Goal: Task Accomplishment & Management: Manage account settings

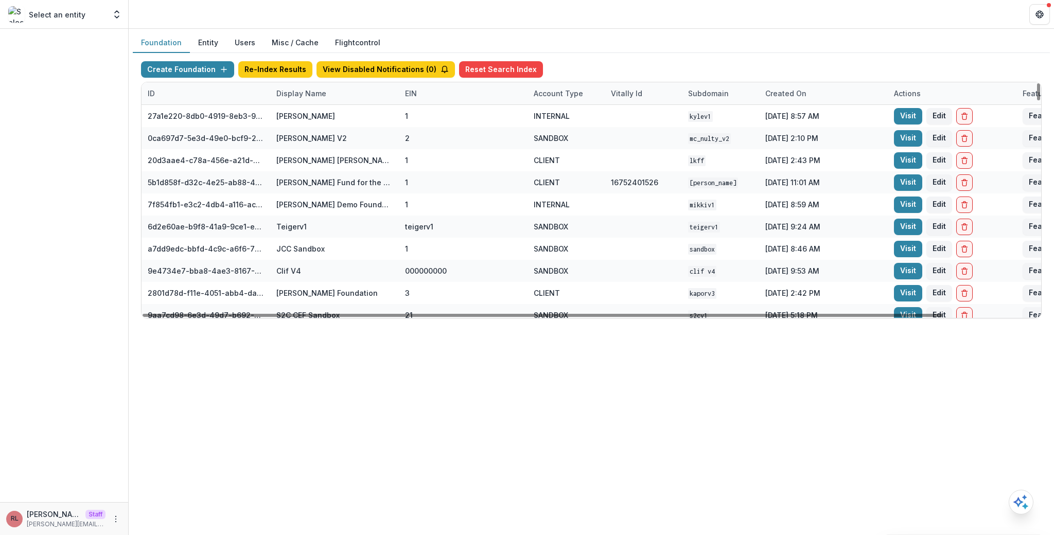
drag, startPoint x: 283, startPoint y: 99, endPoint x: 285, endPoint y: 103, distance: 5.3
click at [283, 98] on div "Display Name" at bounding box center [334, 93] width 129 height 22
click at [305, 119] on input at bounding box center [334, 117] width 124 height 16
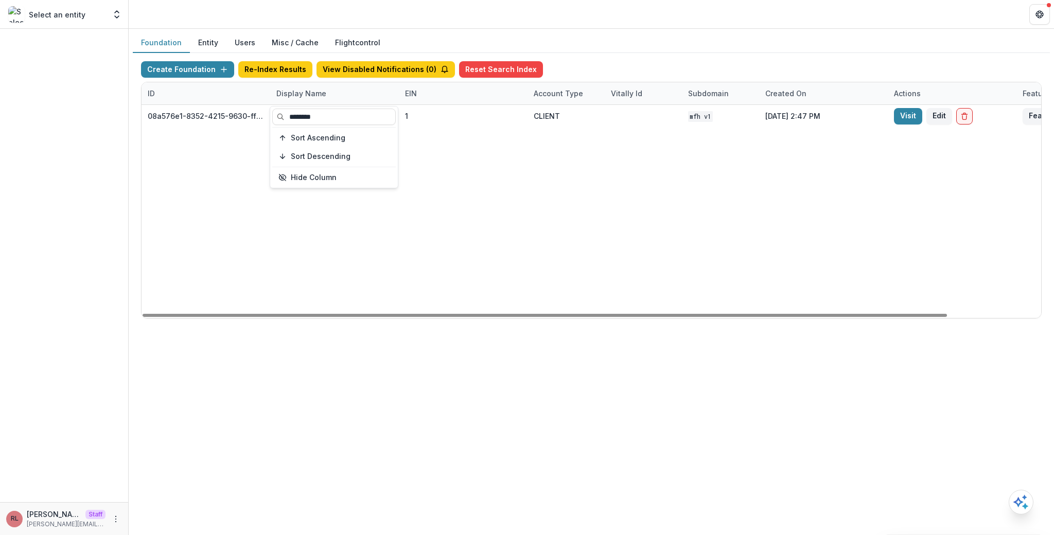
type input "********"
click at [560, 174] on div "08a576e1-8352-4215-9630-ff0d35d85970 [US_STATE] Foundation for Health 1 CLIENT …" at bounding box center [644, 211] width 1004 height 213
drag, startPoint x: 561, startPoint y: 226, endPoint x: 587, endPoint y: 216, distance: 27.5
click at [561, 226] on div "08a576e1-8352-4215-9630-ff0d35d85970 [US_STATE] Foundation for Health 1 CLIENT …" at bounding box center [644, 211] width 1004 height 213
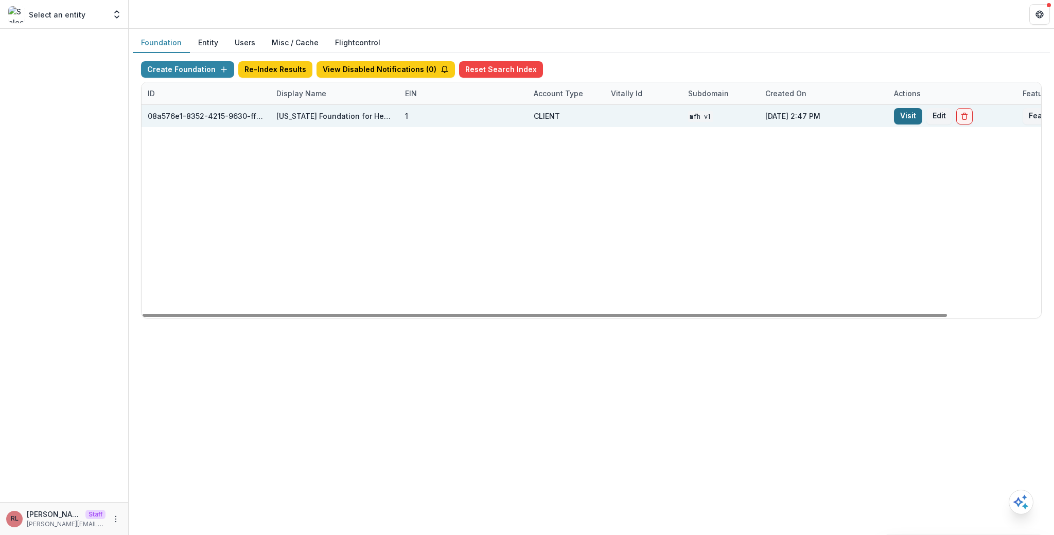
click at [907, 117] on link "Visit" at bounding box center [908, 116] width 28 height 16
click at [904, 119] on link "Visit" at bounding box center [908, 116] width 28 height 16
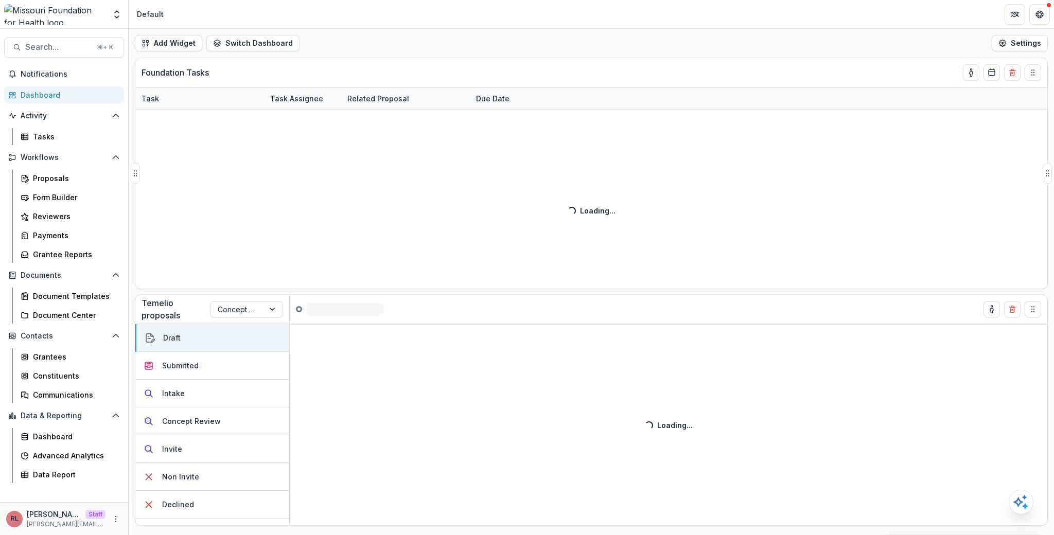
click at [431, 81] on div "Foundation Tasks" at bounding box center [573, 72] width 863 height 29
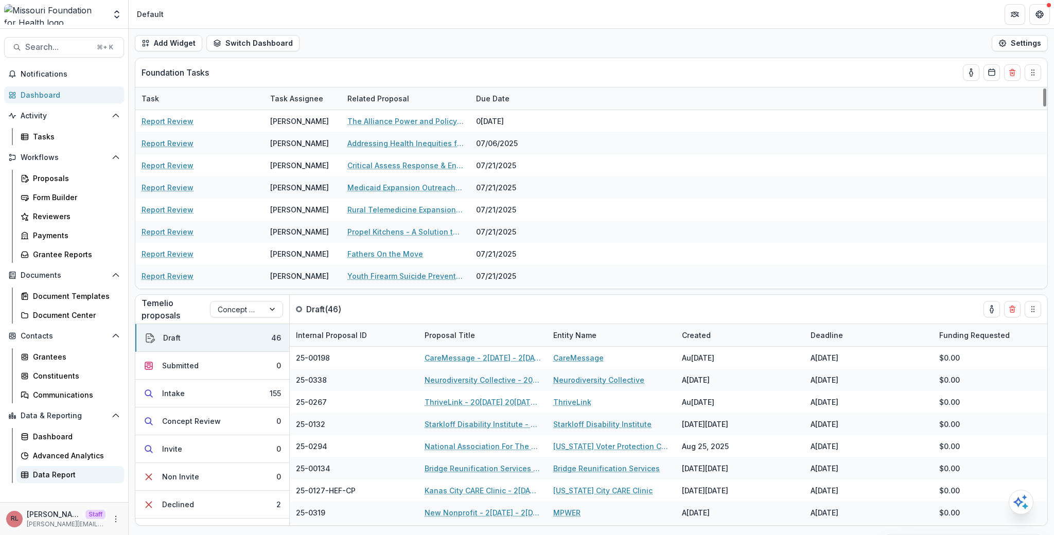
click at [78, 475] on div "Data Report" at bounding box center [74, 474] width 83 height 11
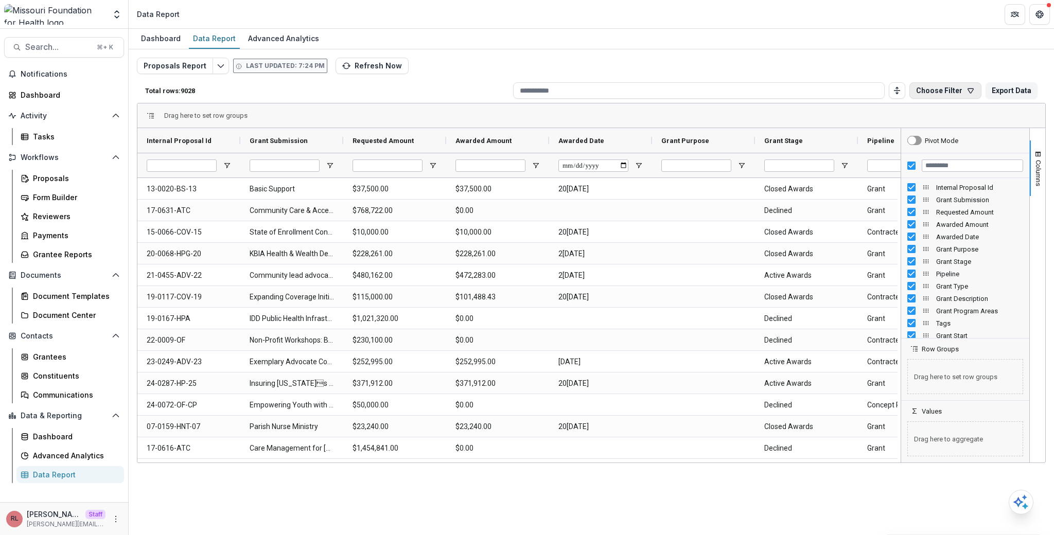
drag, startPoint x: 954, startPoint y: 107, endPoint x: 954, endPoint y: 97, distance: 9.8
click at [954, 107] on div "Drag here to set row groups" at bounding box center [591, 115] width 908 height 25
click at [953, 90] on button "Choose Filter" at bounding box center [945, 90] width 72 height 16
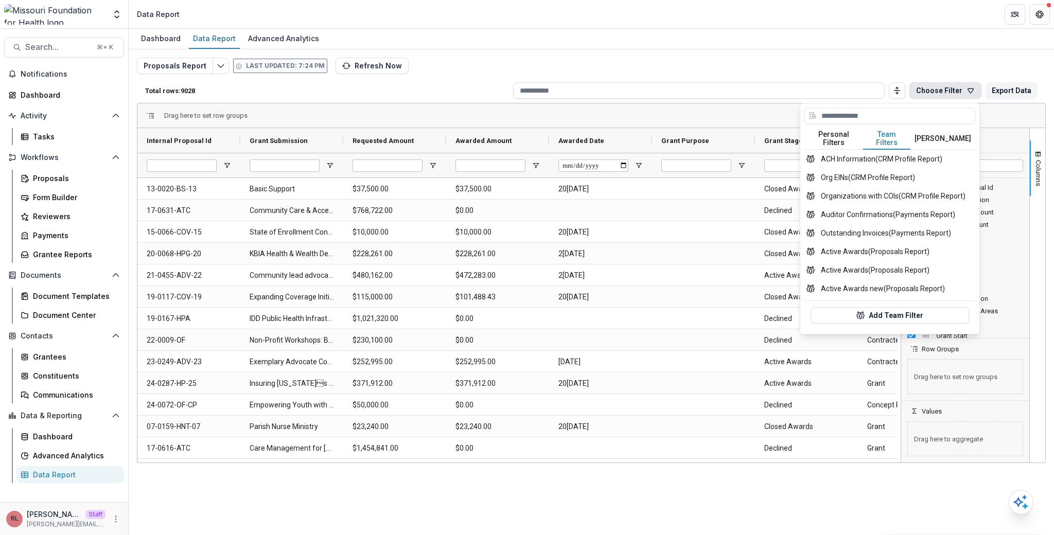
click at [890, 137] on button "Team Filters" at bounding box center [886, 139] width 47 height 22
click at [871, 117] on input at bounding box center [889, 116] width 171 height 16
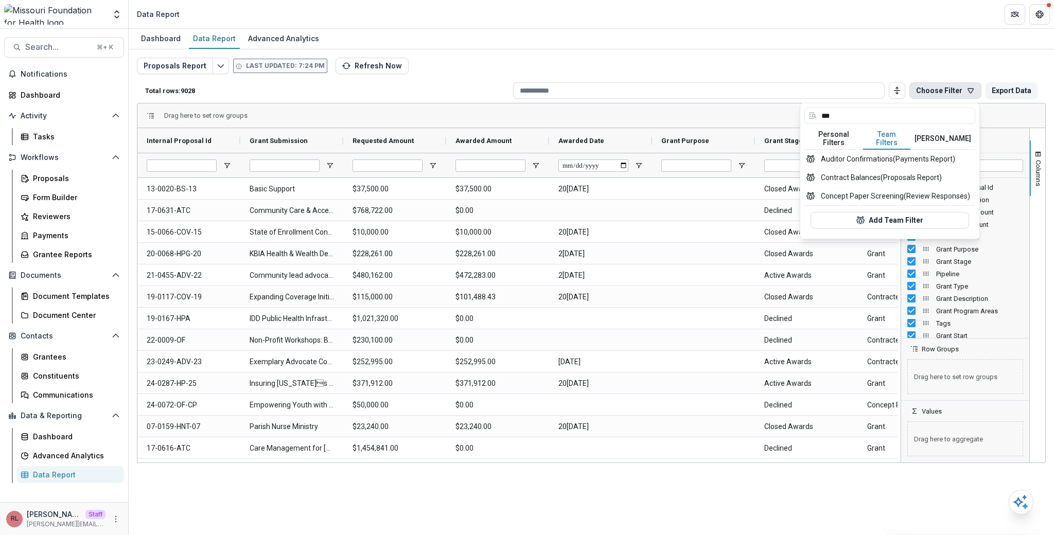
type input "***"
click at [938, 135] on button "Temelio Filters" at bounding box center [942, 139] width 65 height 22
click at [879, 136] on button "Team Filters" at bounding box center [886, 139] width 47 height 22
click at [221, 69] on icon "Edit selected report" at bounding box center [221, 66] width 8 height 8
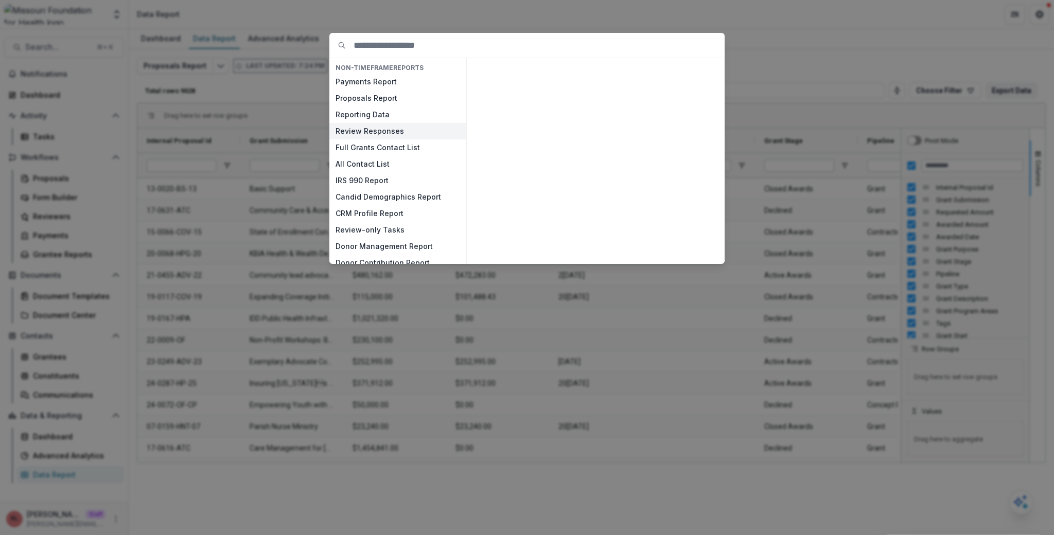
click at [399, 137] on button "Review Responses" at bounding box center [397, 131] width 137 height 16
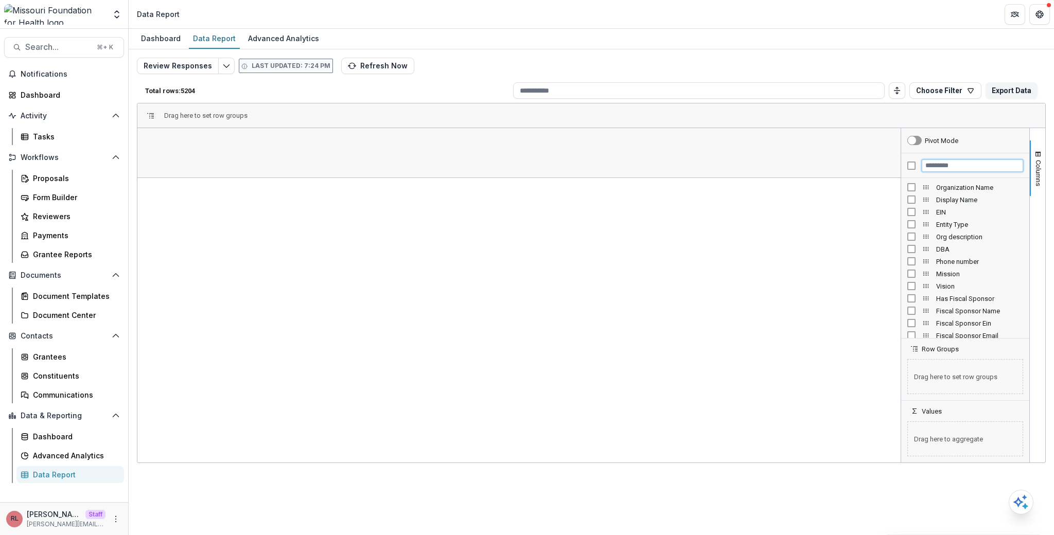
click at [957, 169] on input "Filter Columns Input" at bounding box center [972, 166] width 101 height 12
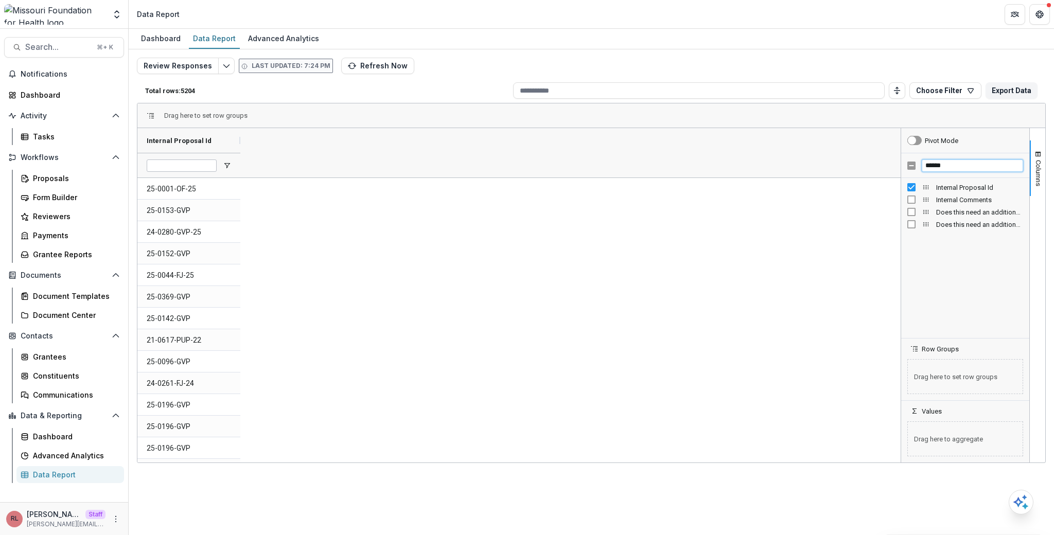
click at [942, 166] on input "******" at bounding box center [972, 166] width 101 height 12
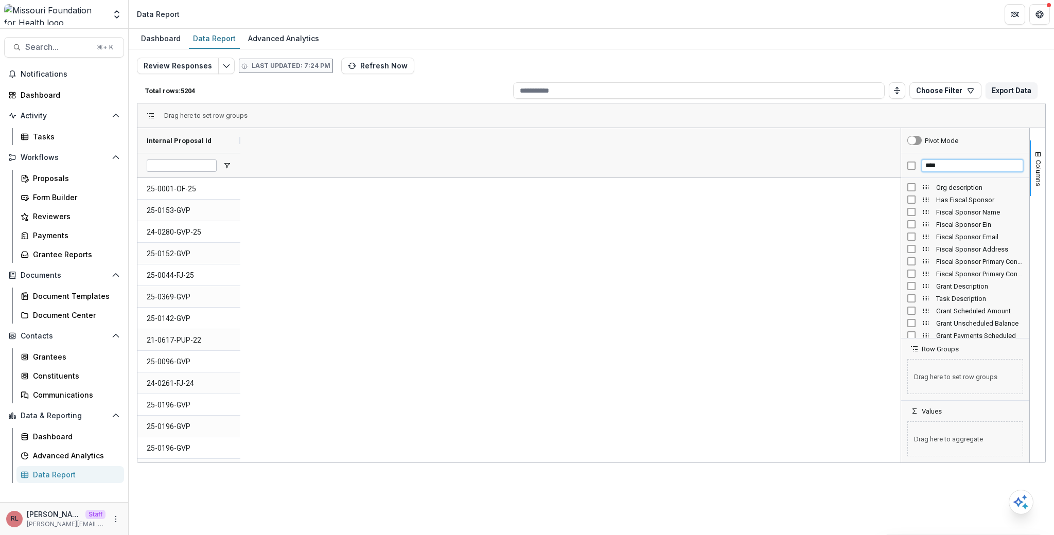
type input "*****"
type input "****"
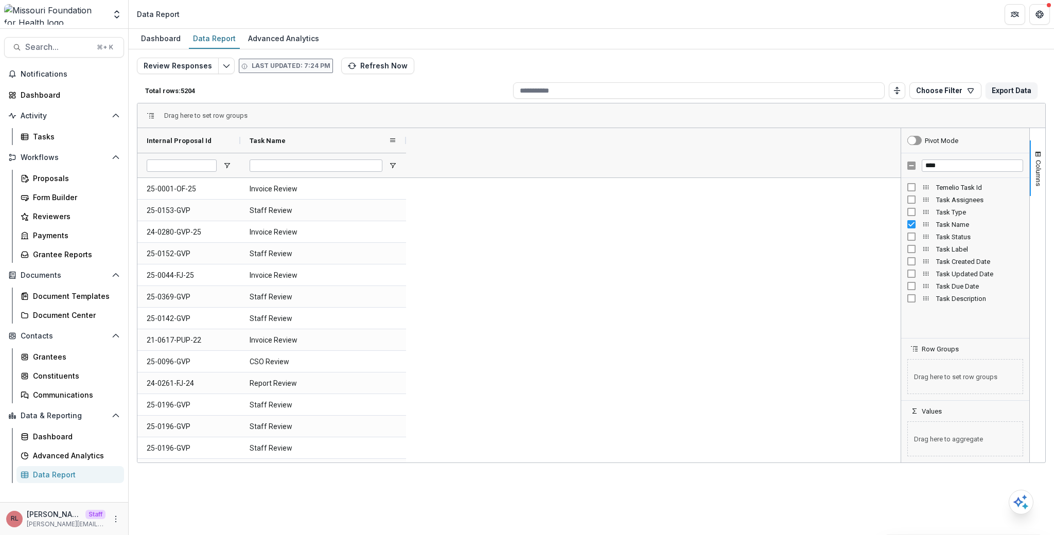
drag, startPoint x: 342, startPoint y: 144, endPoint x: 363, endPoint y: 146, distance: 21.2
click at [405, 144] on div at bounding box center [406, 140] width 4 height 25
click at [347, 161] on input "Task Name Filter Input" at bounding box center [316, 166] width 133 height 12
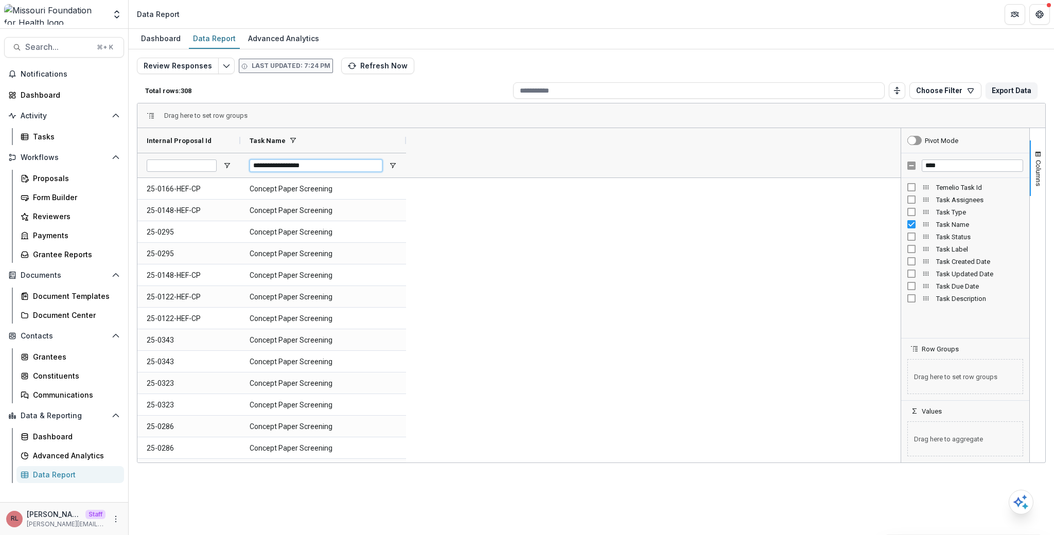
type input "**********"
click at [957, 165] on input "****" at bounding box center [972, 166] width 101 height 12
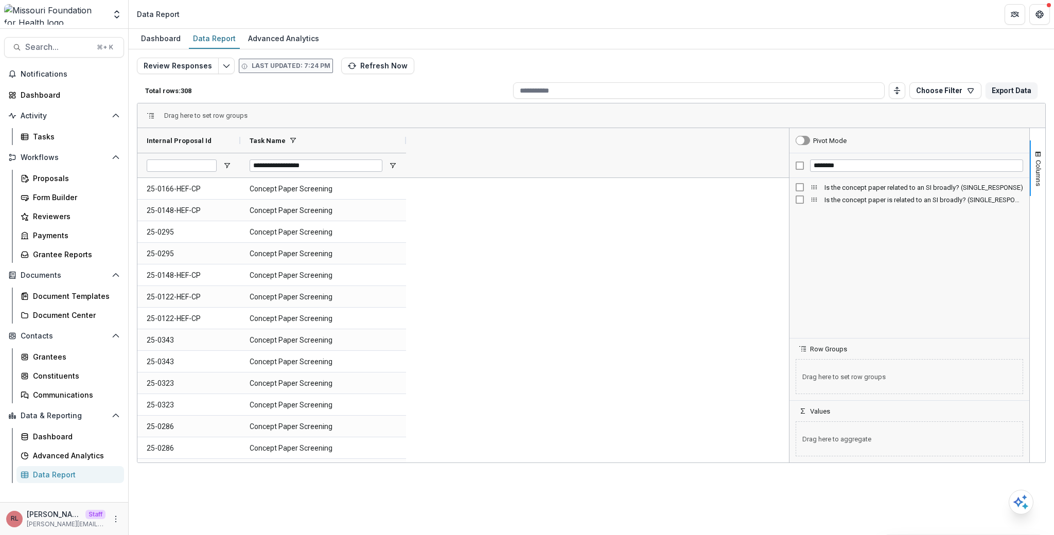
drag, startPoint x: 900, startPoint y: 218, endPoint x: 796, endPoint y: 216, distance: 104.0
click at [788, 230] on div at bounding box center [789, 295] width 3 height 335
click at [829, 165] on input "********" at bounding box center [916, 166] width 213 height 12
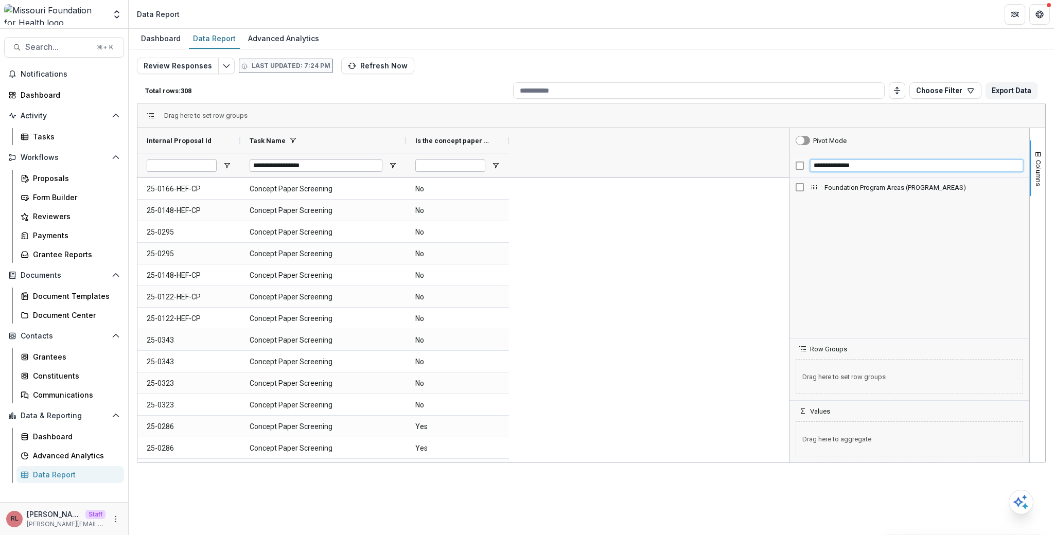
type input "**********"
click at [560, 141] on span "Is the concept paper related to an SI broadly? (SINGLE_RESPONSE)" at bounding box center [556, 141] width 76 height 8
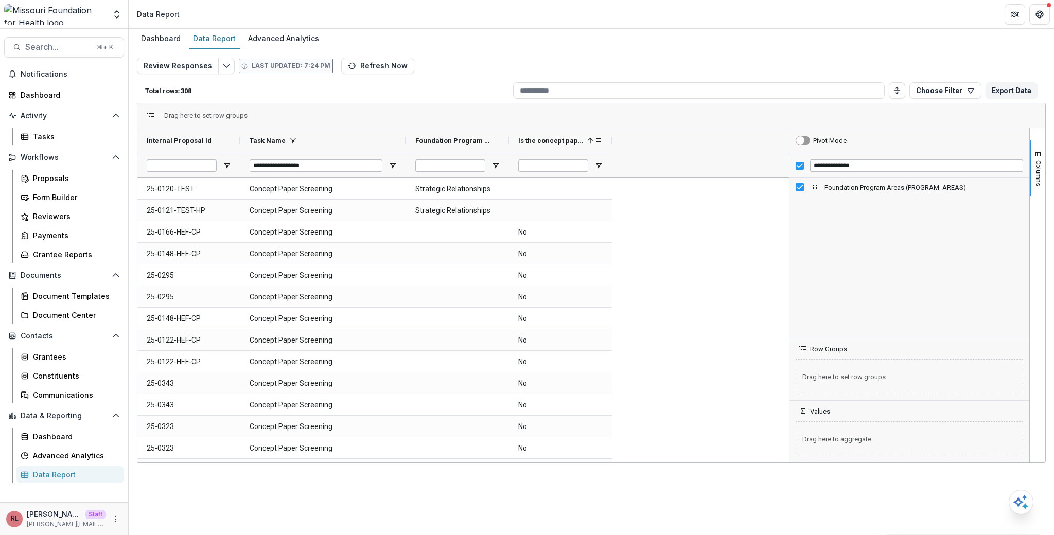
click at [560, 141] on span "Is the concept paper related to an SI broadly? (SINGLE_RESPONSE)" at bounding box center [550, 141] width 65 height 8
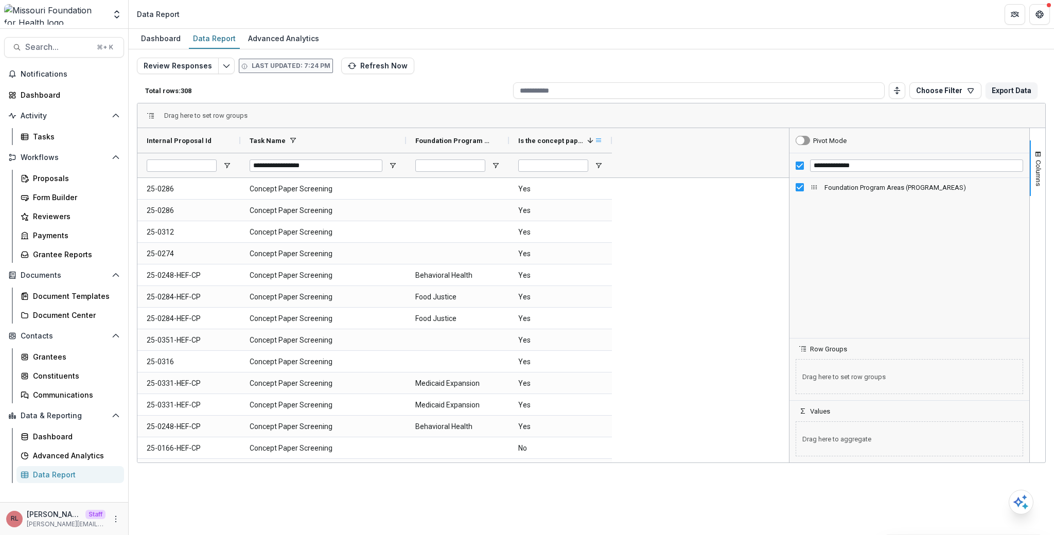
click at [595, 142] on span at bounding box center [598, 140] width 8 height 8
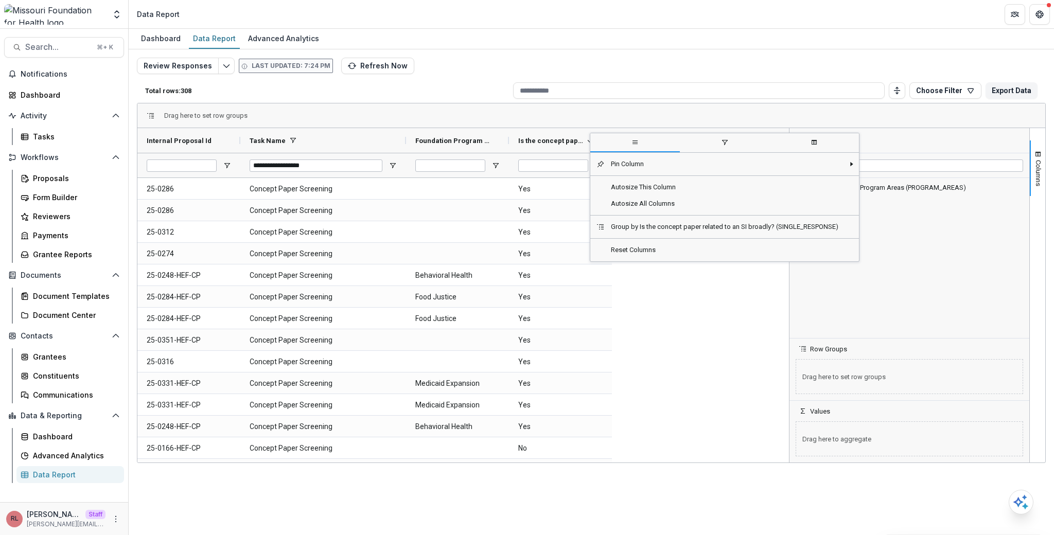
click at [715, 145] on span "filter" at bounding box center [725, 143] width 90 height 19
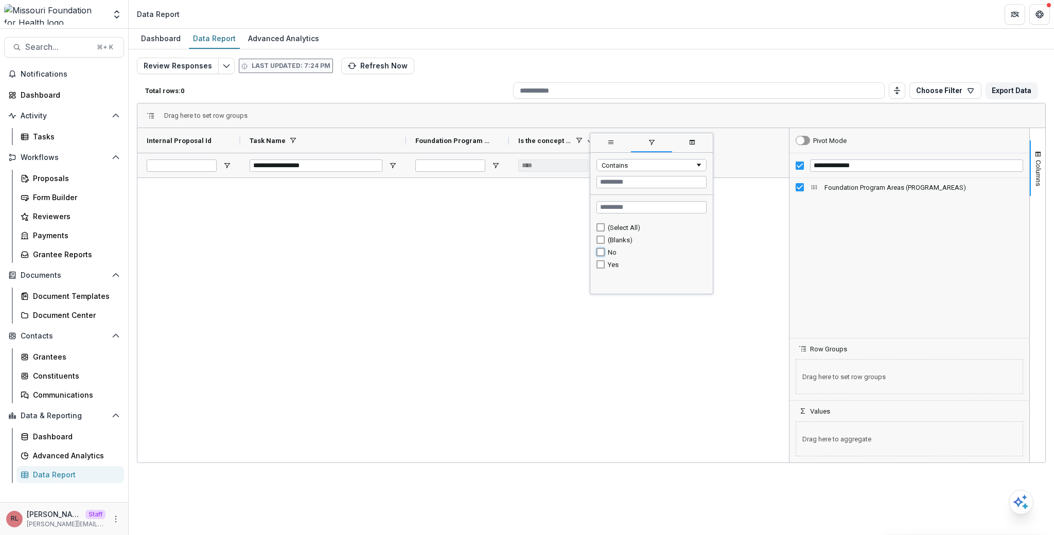
type input "******"
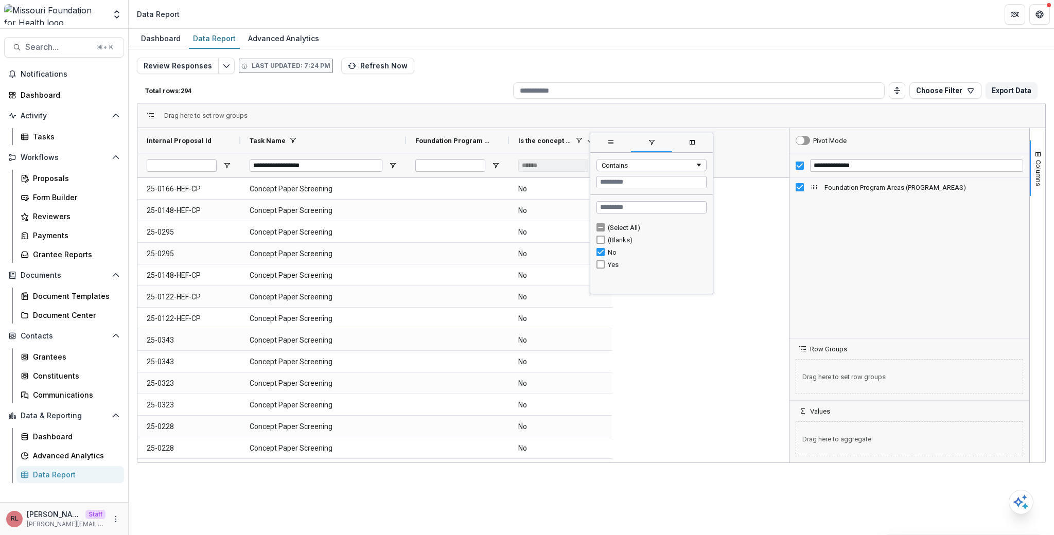
click at [531, 253] on \(SINGLE_RESPONSE\)-2053 "No" at bounding box center [560, 253] width 84 height 21
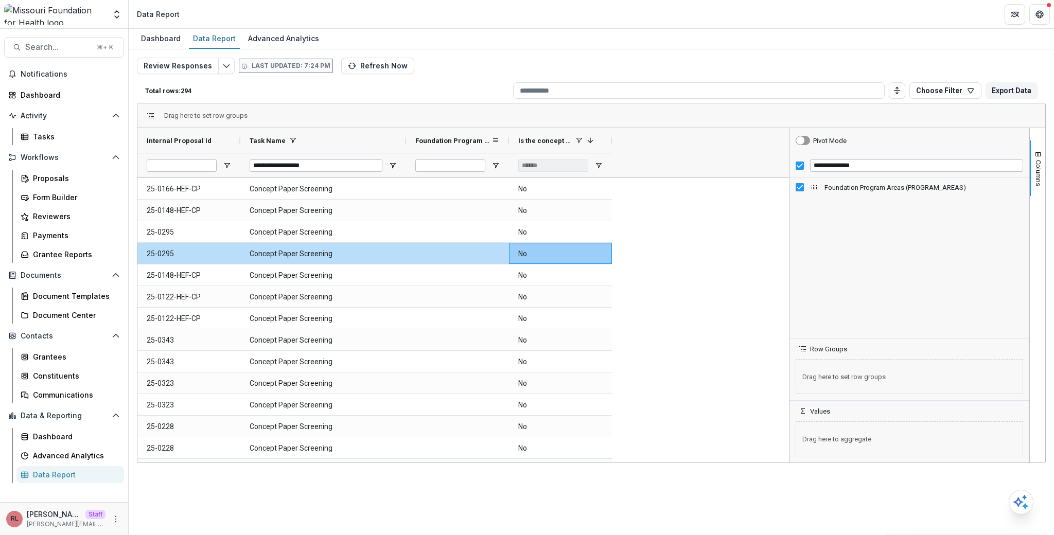
click at [448, 142] on span "Foundation Program Areas (PROGRAM_AREAS)" at bounding box center [453, 141] width 76 height 8
click at [448, 142] on span "Foundation Program Areas (PROGRAM_AREAS)" at bounding box center [447, 141] width 65 height 8
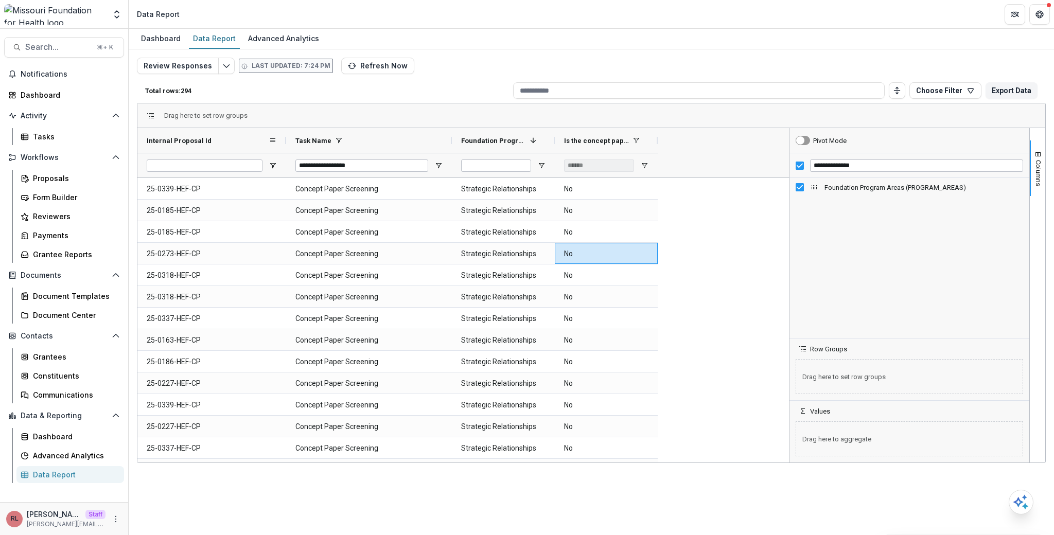
drag, startPoint x: 240, startPoint y: 141, endPoint x: 276, endPoint y: 150, distance: 37.7
click at [284, 150] on div at bounding box center [286, 140] width 4 height 25
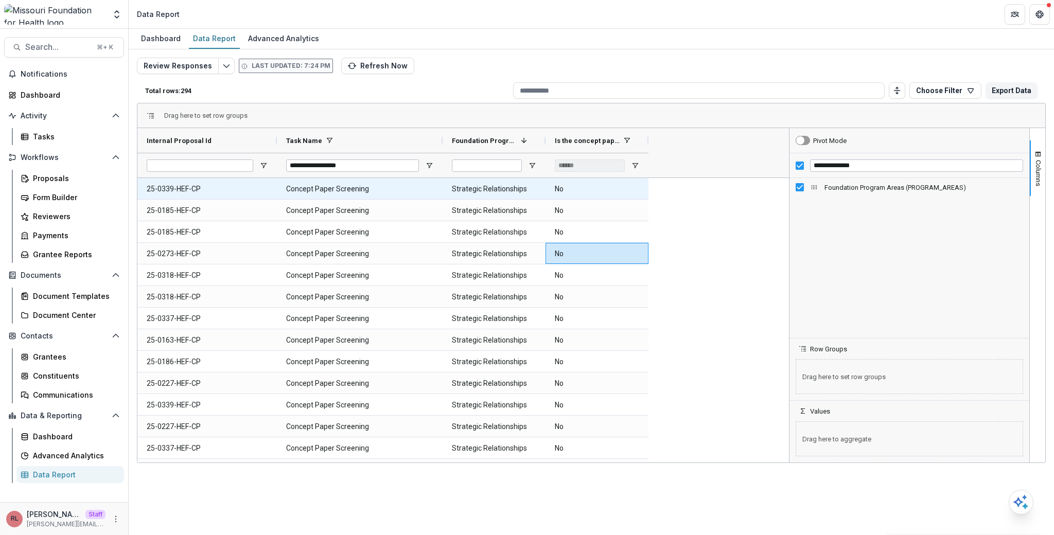
click at [178, 190] on Id-2550 "25-0339-HEF-CP" at bounding box center [207, 189] width 121 height 21
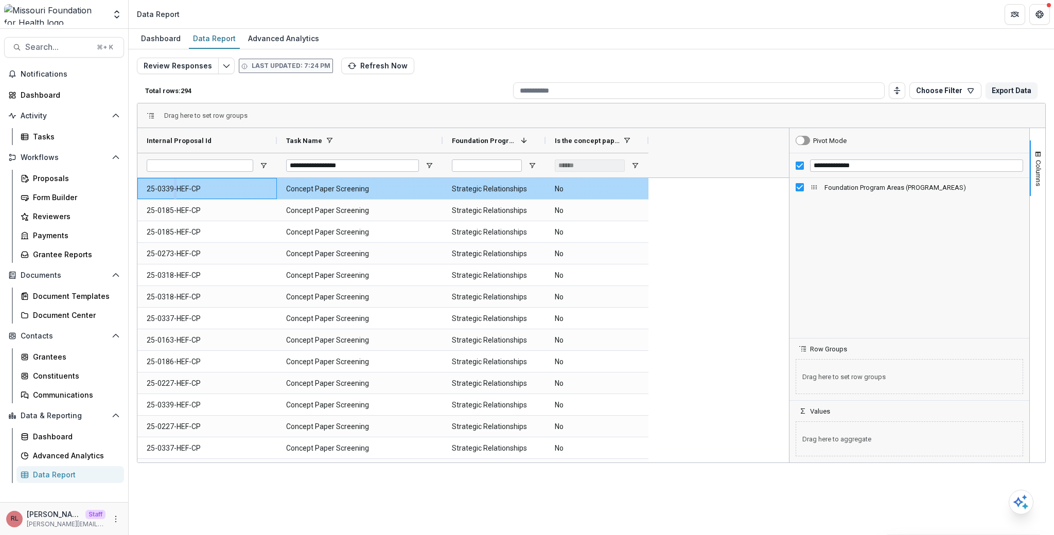
click at [178, 190] on Id-2550 "25-0339-HEF-CP" at bounding box center [207, 189] width 121 height 21
copy Id-2550 "25-0339-HEF-CP"
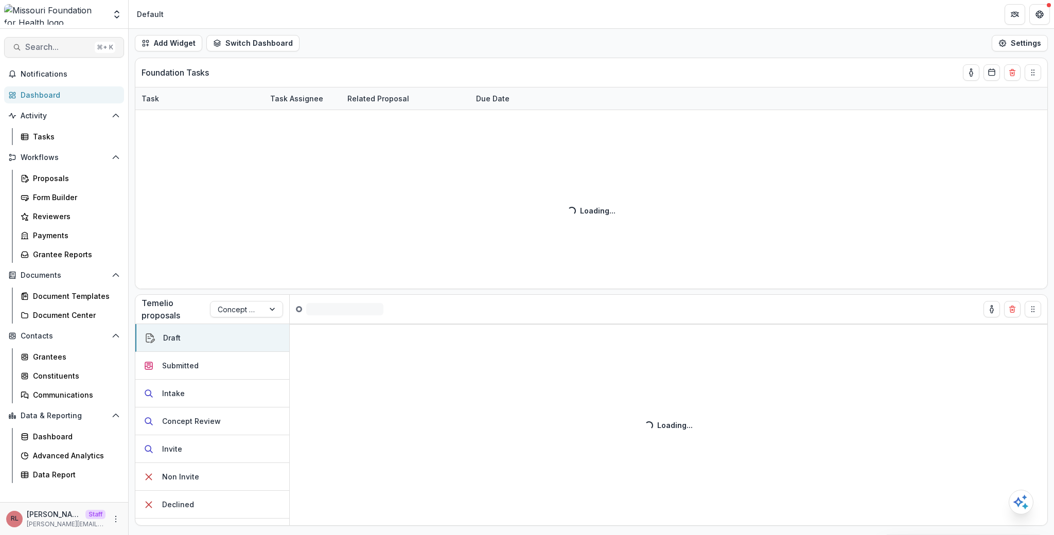
click at [80, 45] on span "Search..." at bounding box center [57, 47] width 65 height 10
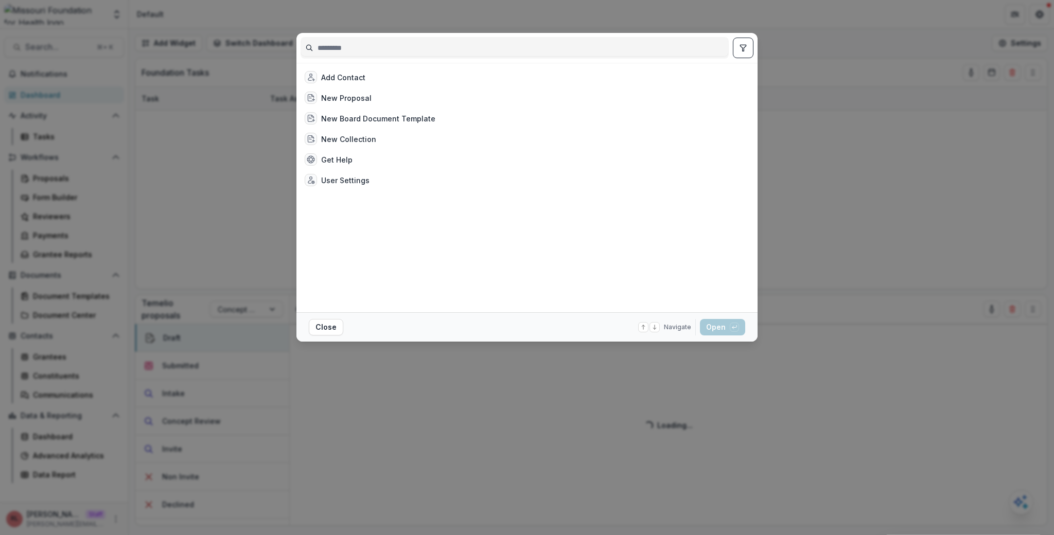
type input "**********"
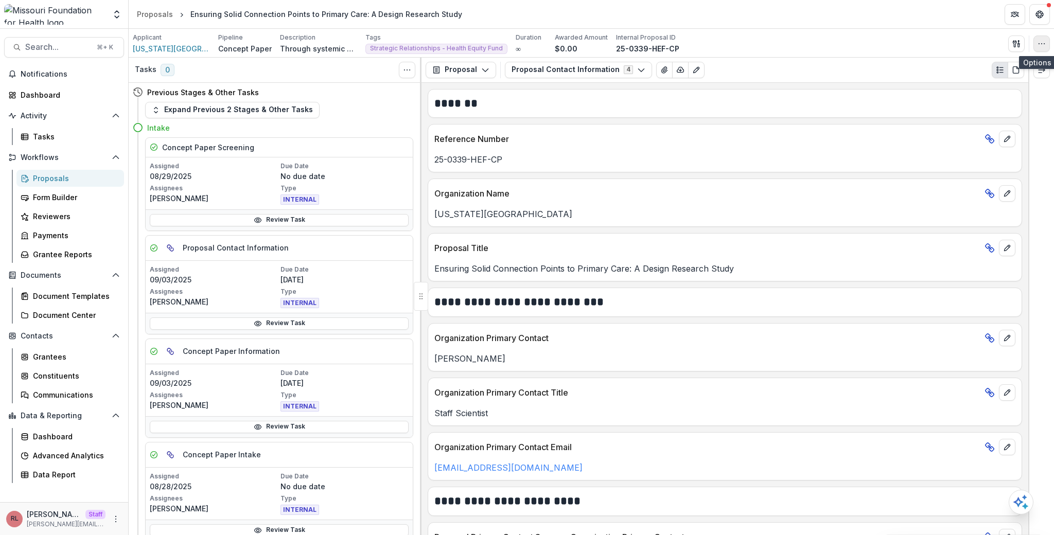
click at [1038, 44] on icon "button" at bounding box center [1042, 44] width 8 height 8
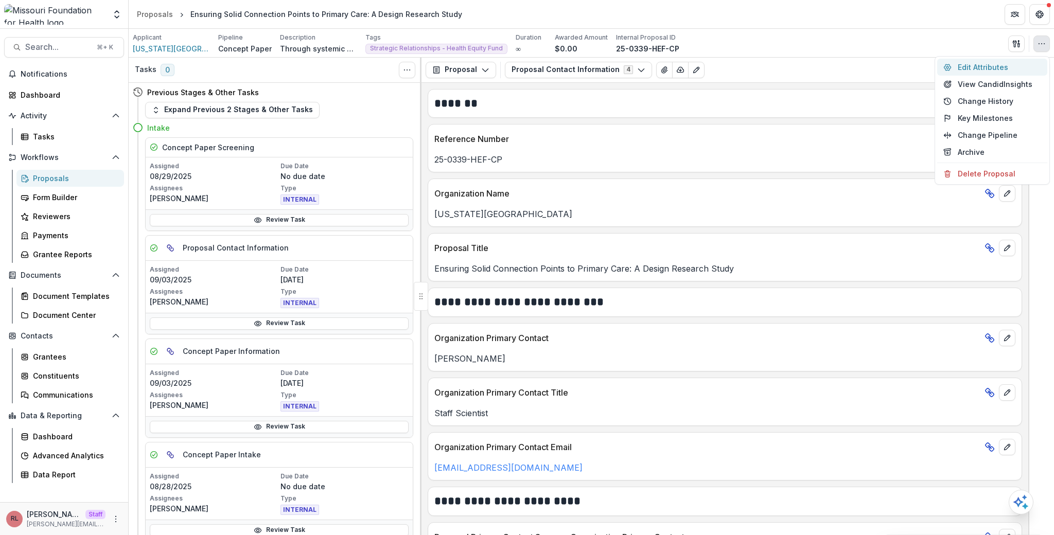
click at [1004, 65] on button "Edit Attributes" at bounding box center [992, 67] width 110 height 17
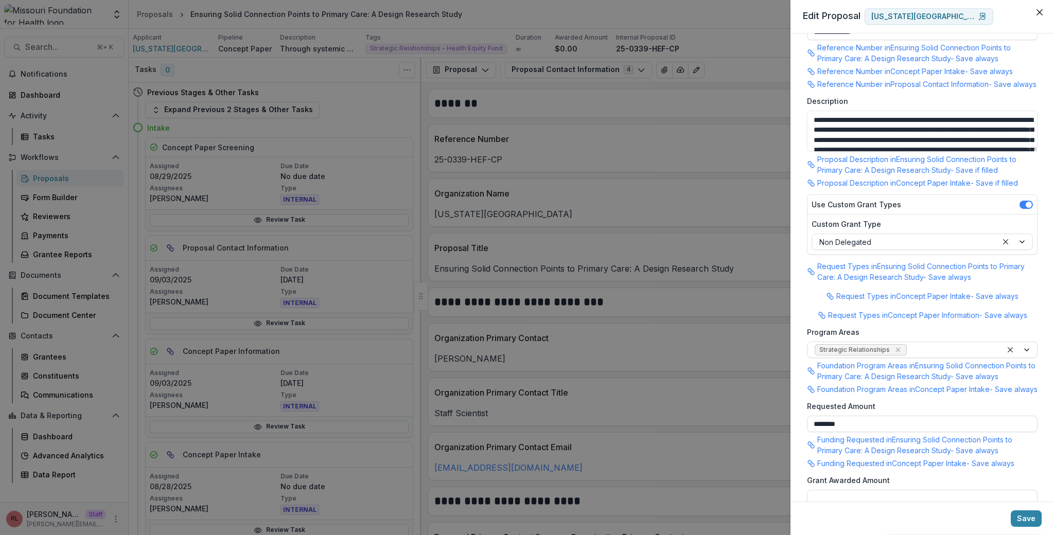
scroll to position [219, 0]
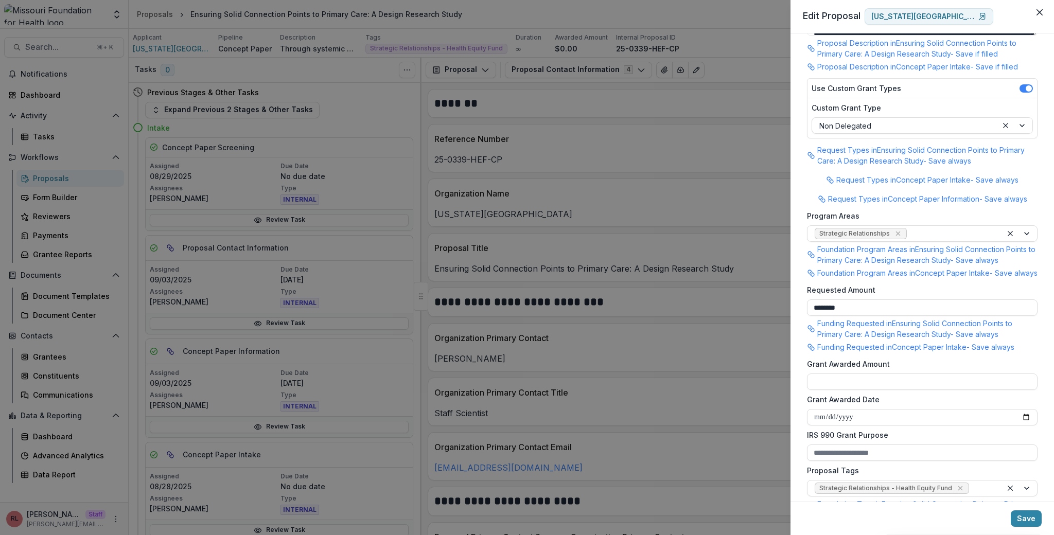
click at [535, 163] on div "**********" at bounding box center [527, 267] width 1054 height 535
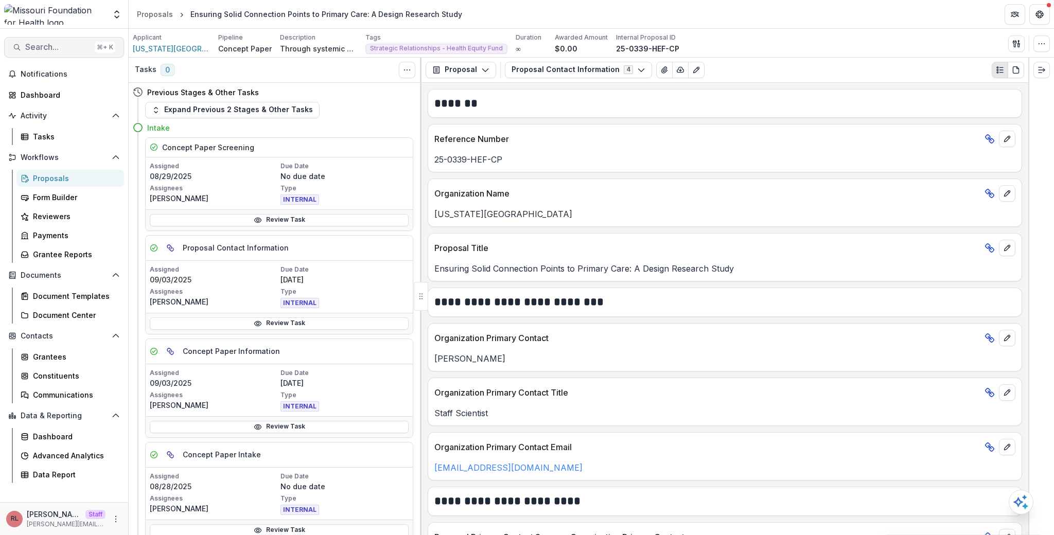
click at [72, 44] on span "Search..." at bounding box center [57, 47] width 65 height 10
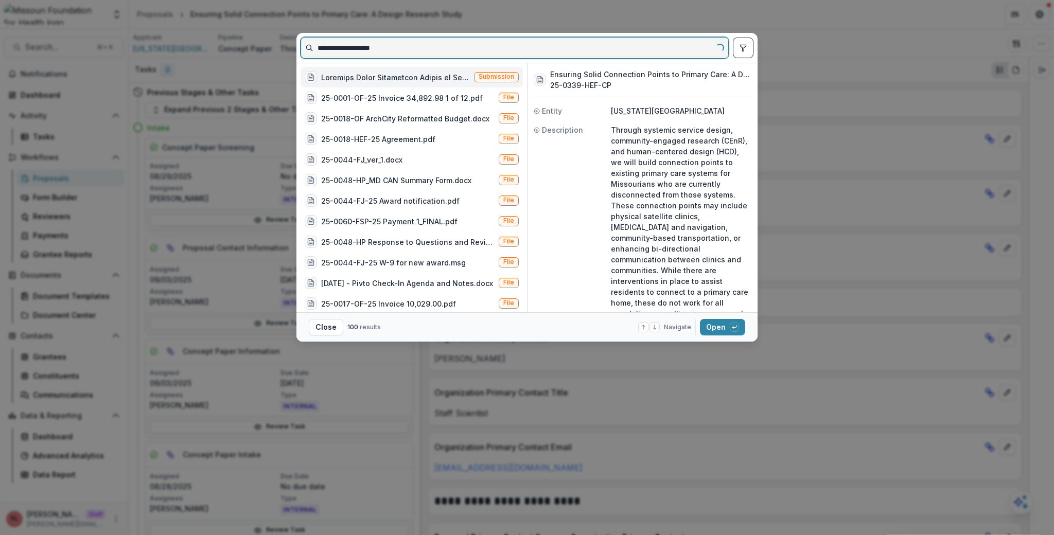
type input "**********"
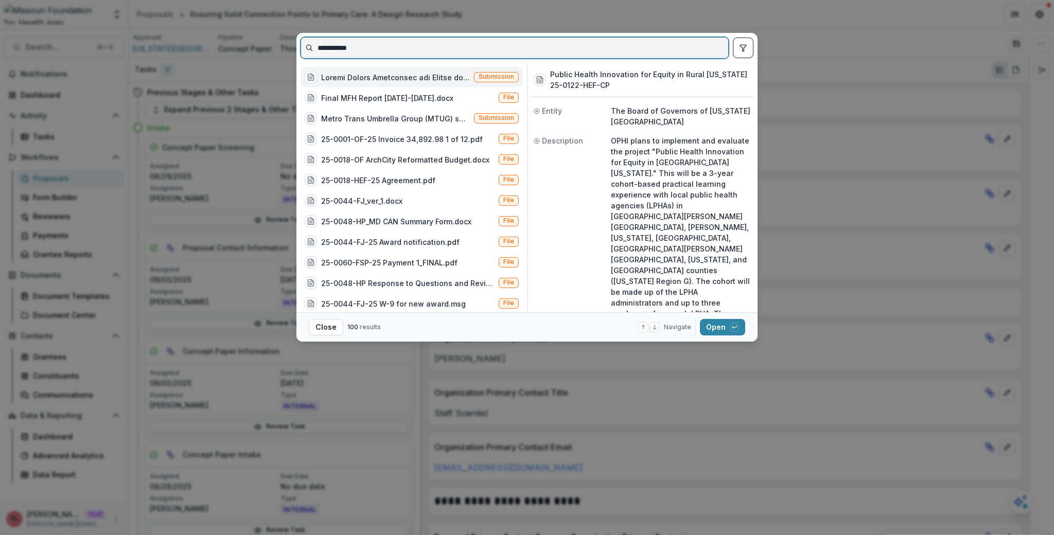
type input "**********"
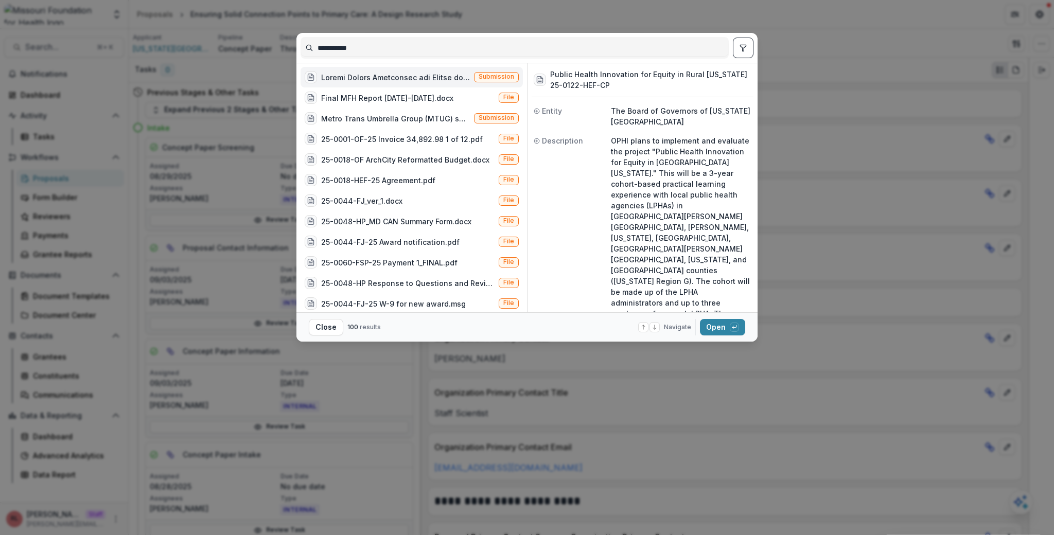
click at [387, 82] on div at bounding box center [387, 77] width 165 height 12
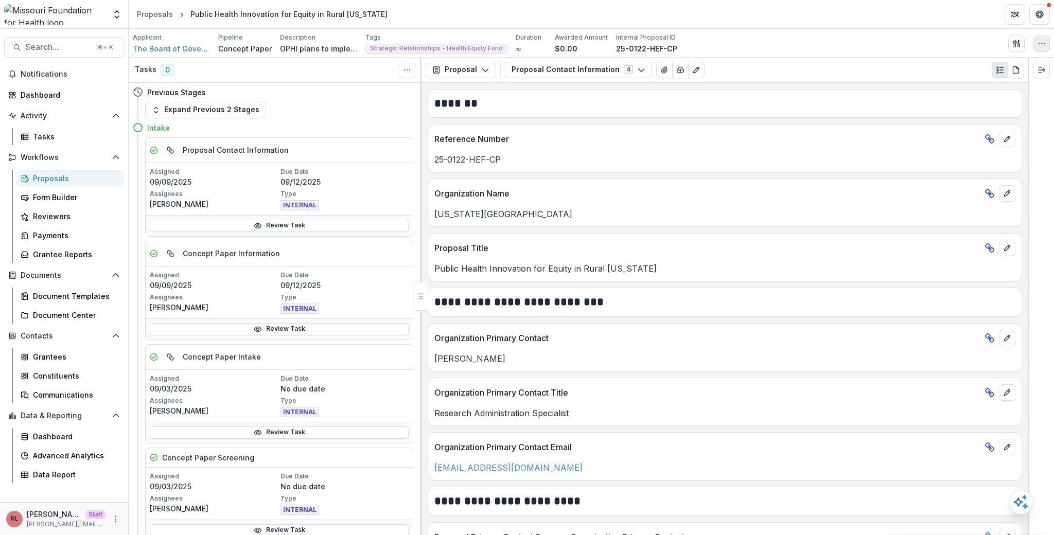
click at [1039, 46] on icon "button" at bounding box center [1042, 44] width 8 height 8
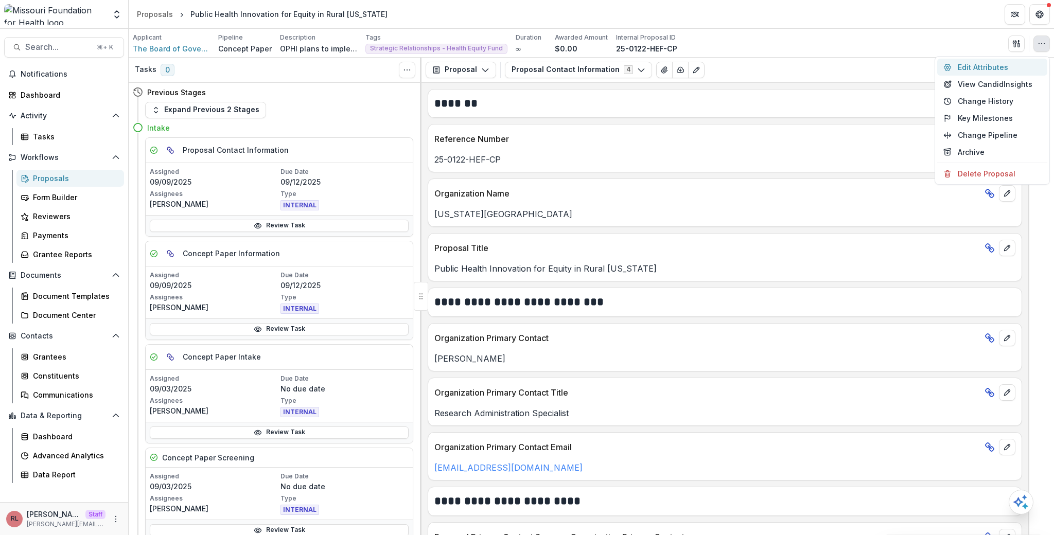
click at [1020, 68] on button "Edit Attributes" at bounding box center [992, 67] width 110 height 17
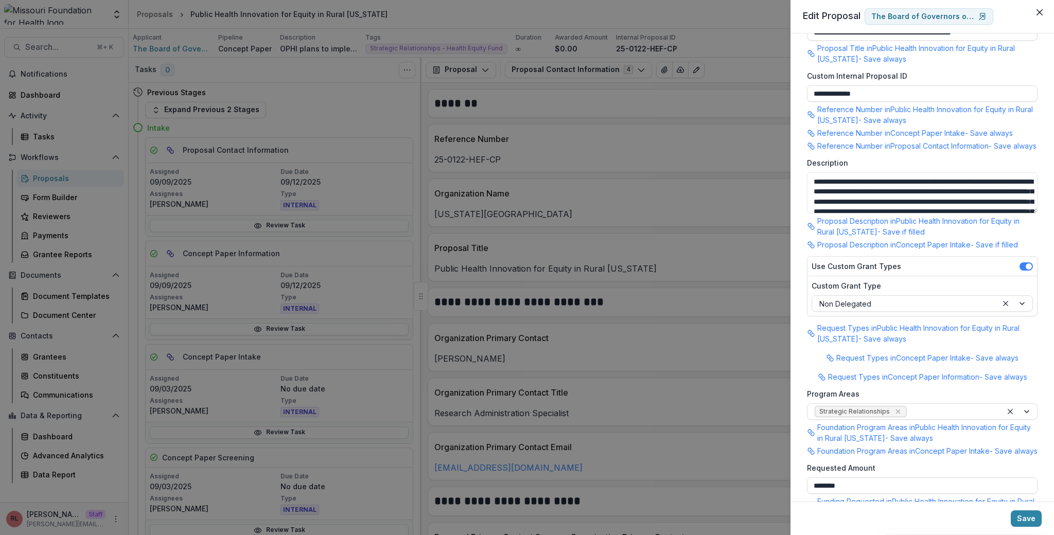
scroll to position [91, 0]
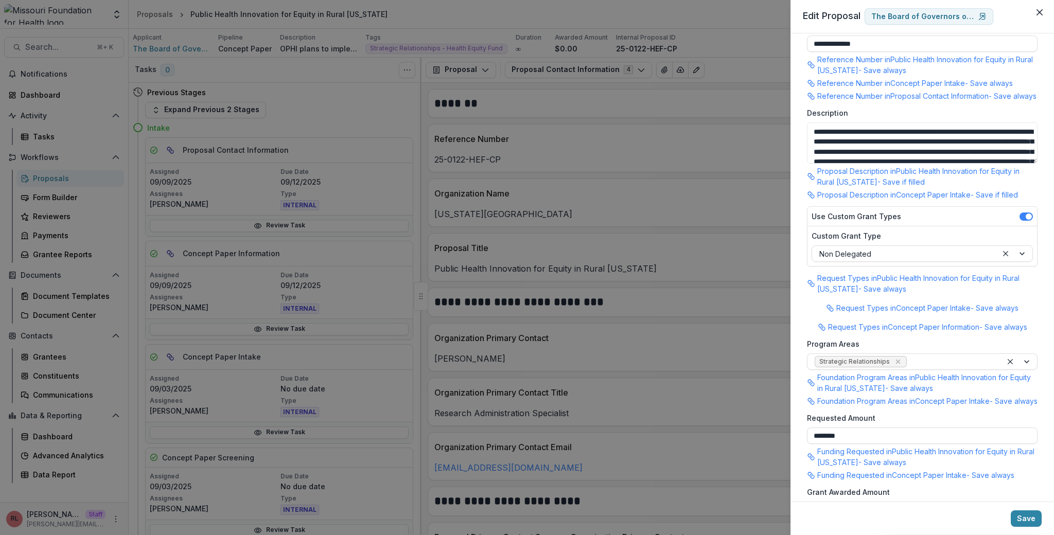
click at [802, 36] on div "**********" at bounding box center [923, 267] width 264 height 468
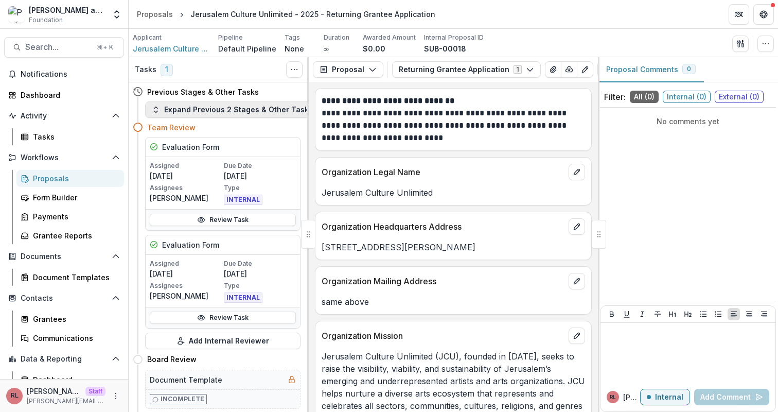
click at [251, 108] on button "Expand Previous 2 Stages & Other Tasks" at bounding box center [232, 109] width 174 height 16
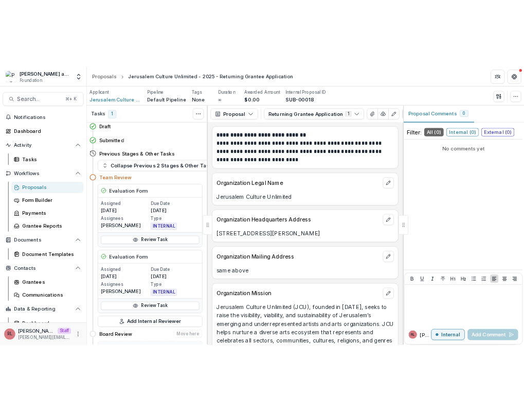
scroll to position [115, 0]
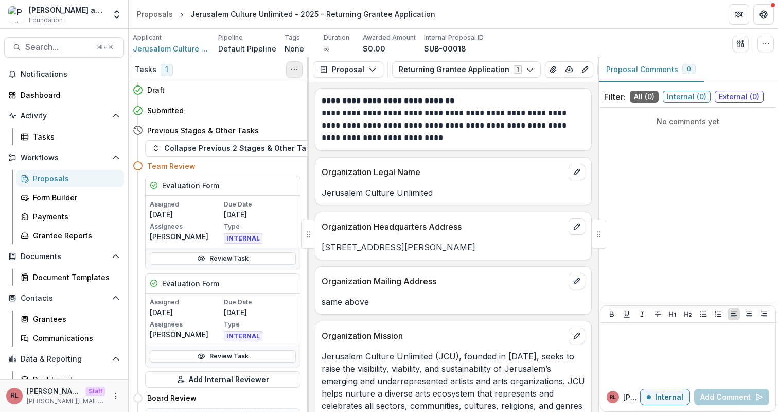
click at [296, 73] on icon "Toggle View Cancelled Tasks" at bounding box center [294, 69] width 8 height 8
click at [313, 93] on button "Show Cancelled Tasks" at bounding box center [344, 92] width 110 height 17
drag, startPoint x: 389, startPoint y: 238, endPoint x: 402, endPoint y: 238, distance: 13.4
click at [402, 238] on div "11 Mordechai Caspi Street, Jerusalem Other, Israel 935541" at bounding box center [453, 244] width 276 height 19
click at [349, 73] on button "Proposal" at bounding box center [348, 69] width 71 height 16
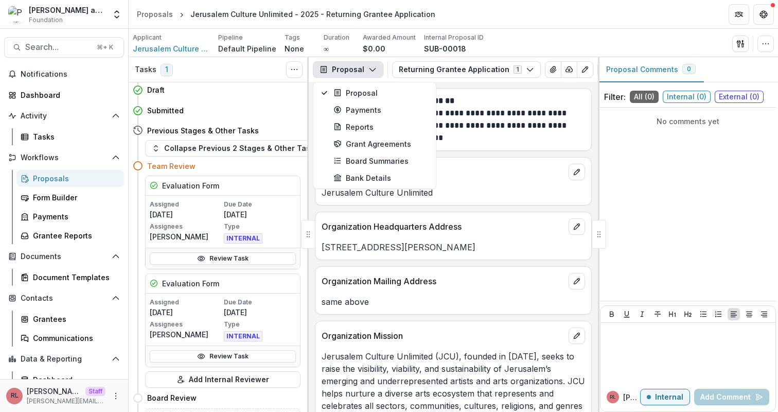
click at [517, 127] on p "**********" at bounding box center [452, 125] width 260 height 37
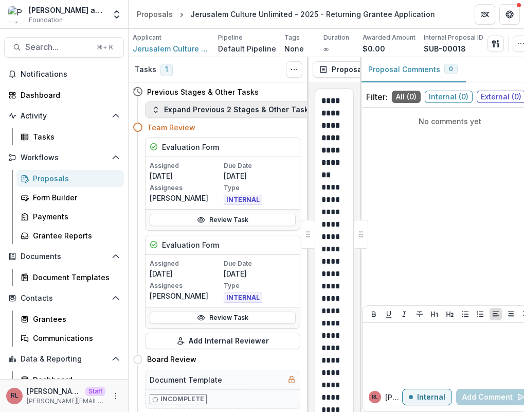
click at [201, 107] on button "Expand Previous 2 Stages & Other Tasks" at bounding box center [232, 109] width 174 height 16
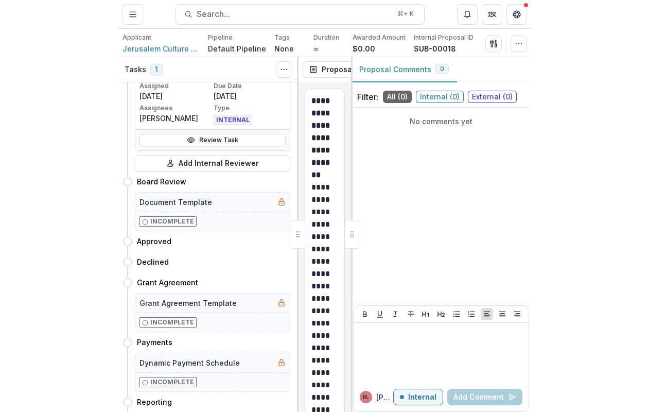
scroll to position [119, 0]
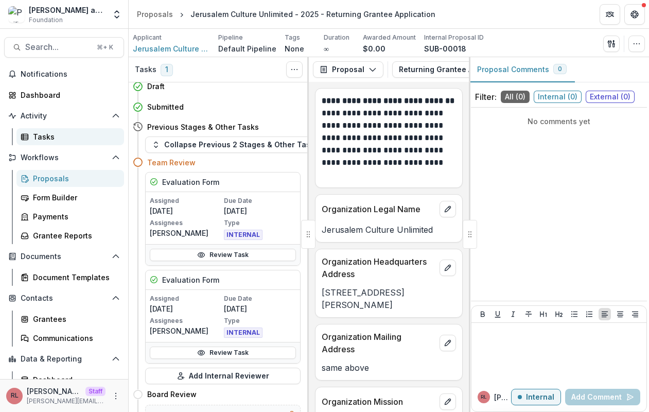
click at [87, 139] on div "Tasks" at bounding box center [74, 136] width 83 height 11
click at [252, 15] on div "Jerusalem Culture Unlimited - 2025 - Returning Grantee Application" at bounding box center [312, 14] width 245 height 11
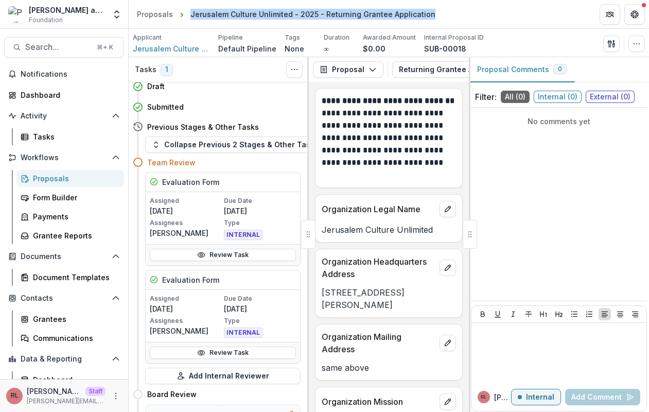
click at [252, 15] on div "Jerusalem Culture Unlimited - 2025 - Returning Grantee Application" at bounding box center [312, 14] width 245 height 11
copy header "Jerusalem Culture Unlimited - 2025 - Returning Grantee Application"
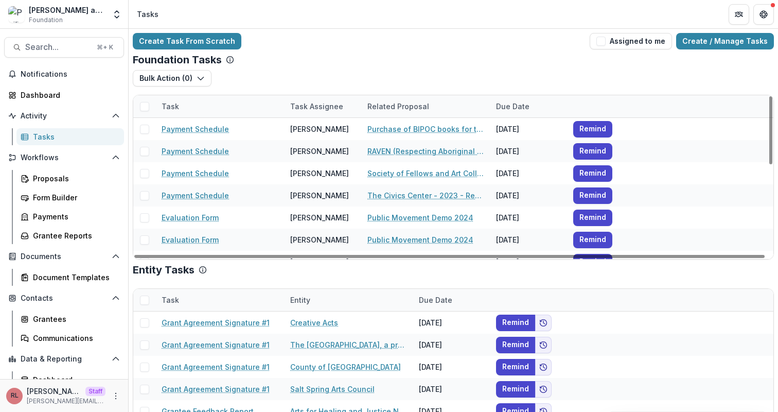
click at [394, 107] on div "Related Proposal" at bounding box center [398, 106] width 74 height 11
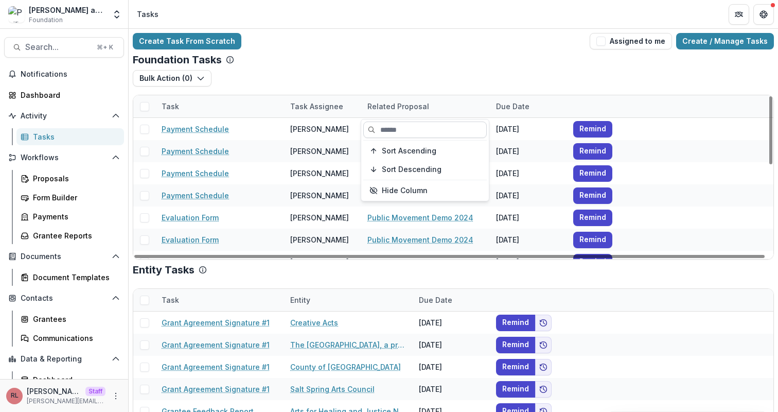
click at [403, 131] on input at bounding box center [425, 129] width 124 height 16
paste input "**********"
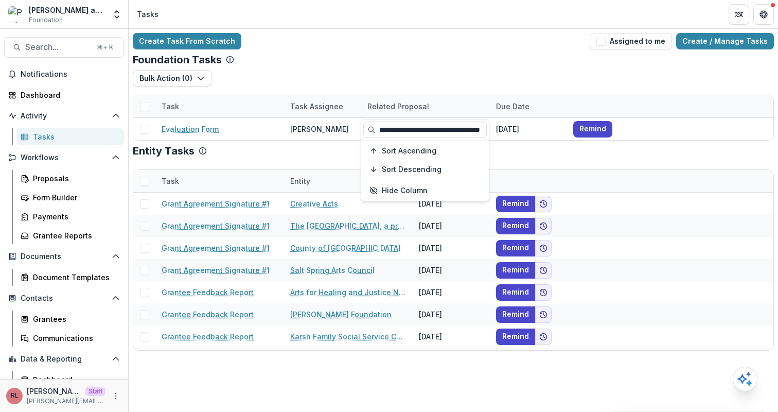
type input "**********"
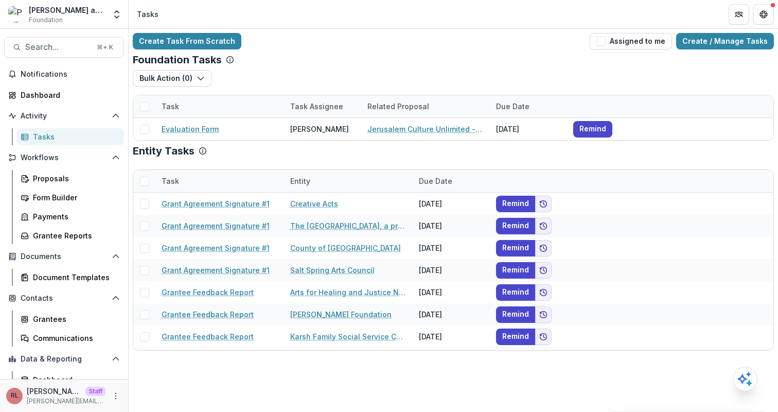
scroll to position [0, 0]
click at [398, 62] on div "Foundation Tasks" at bounding box center [453, 60] width 641 height 12
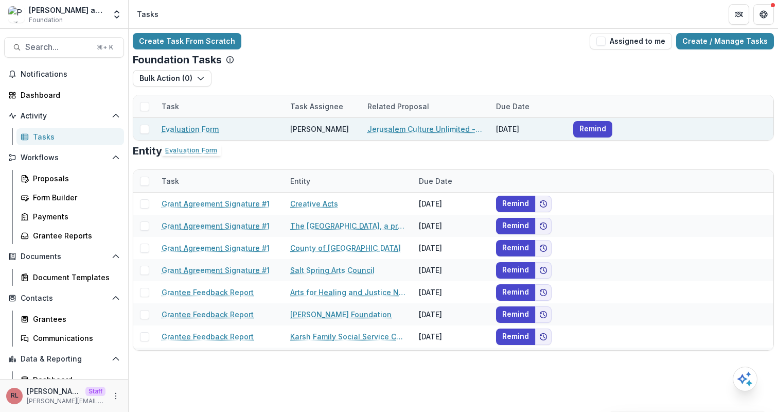
click at [197, 128] on link "Evaluation Form" at bounding box center [190, 129] width 57 height 11
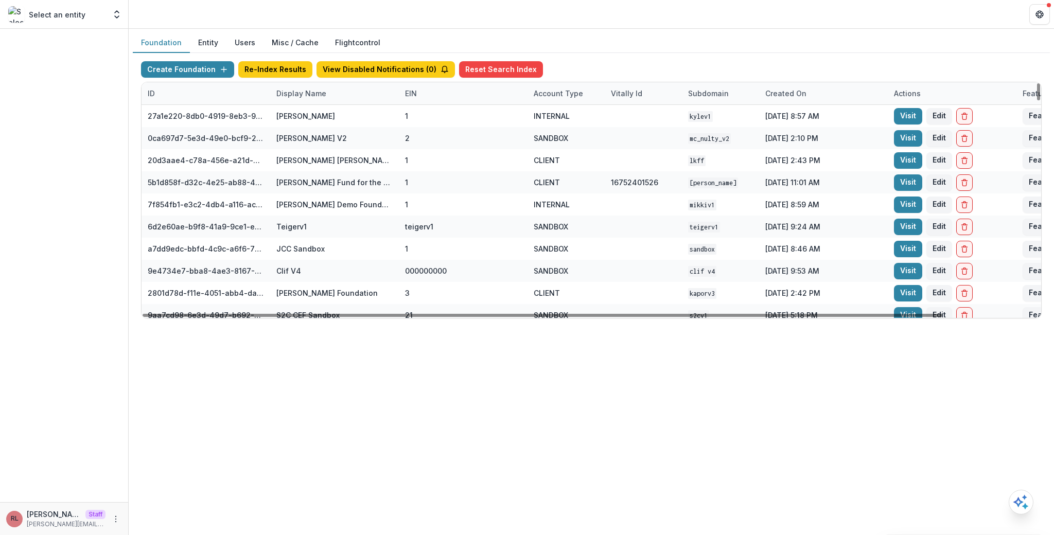
click at [330, 98] on div "Display Name" at bounding box center [334, 93] width 129 height 22
click at [325, 114] on input at bounding box center [334, 117] width 124 height 16
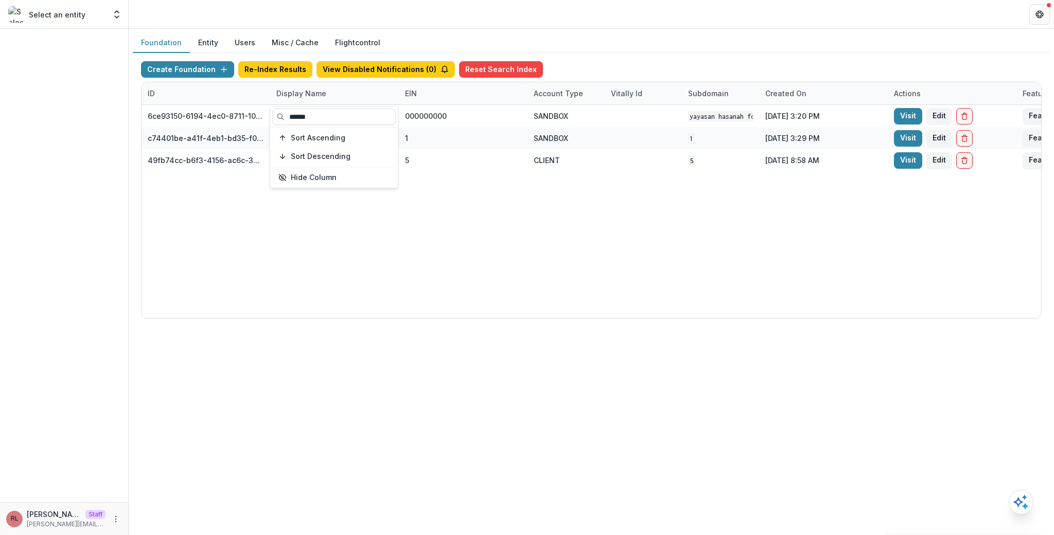
type input "******"
click at [574, 233] on div "6ce93150-6194-4ec0-8711-10eea11397ba Yayasan Hasanah Foundation v1 000000000 SA…" at bounding box center [644, 211] width 1004 height 213
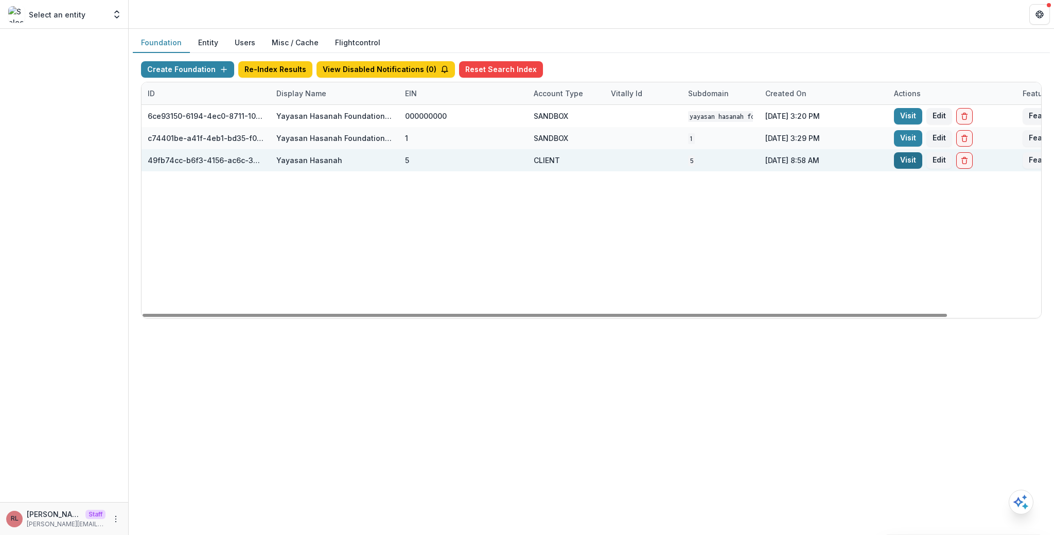
click at [904, 160] on link "Visit" at bounding box center [908, 160] width 28 height 16
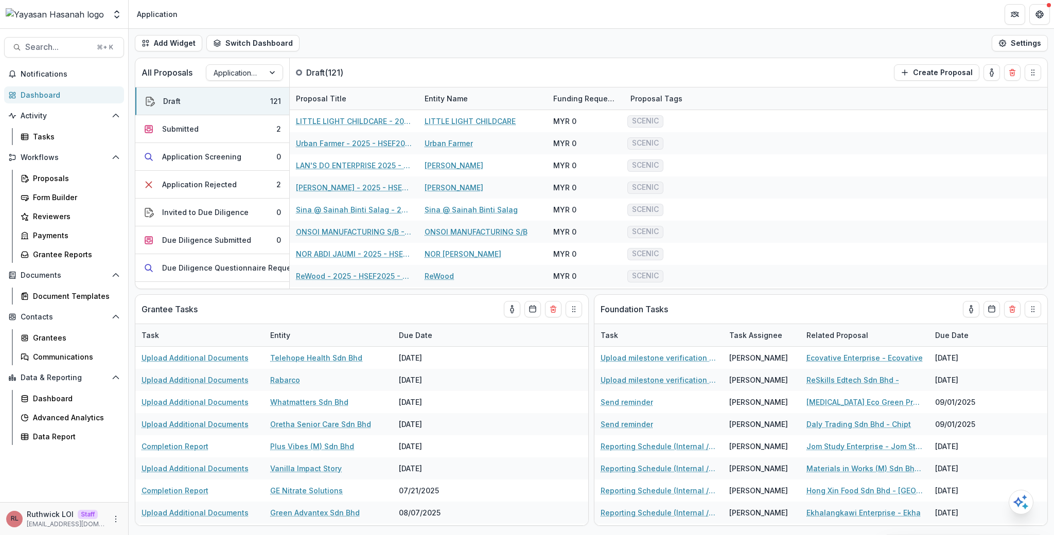
click at [613, 32] on div "Add Widget Switch Dashboard Application Operational New Dashboard Settings" at bounding box center [591, 43] width 925 height 29
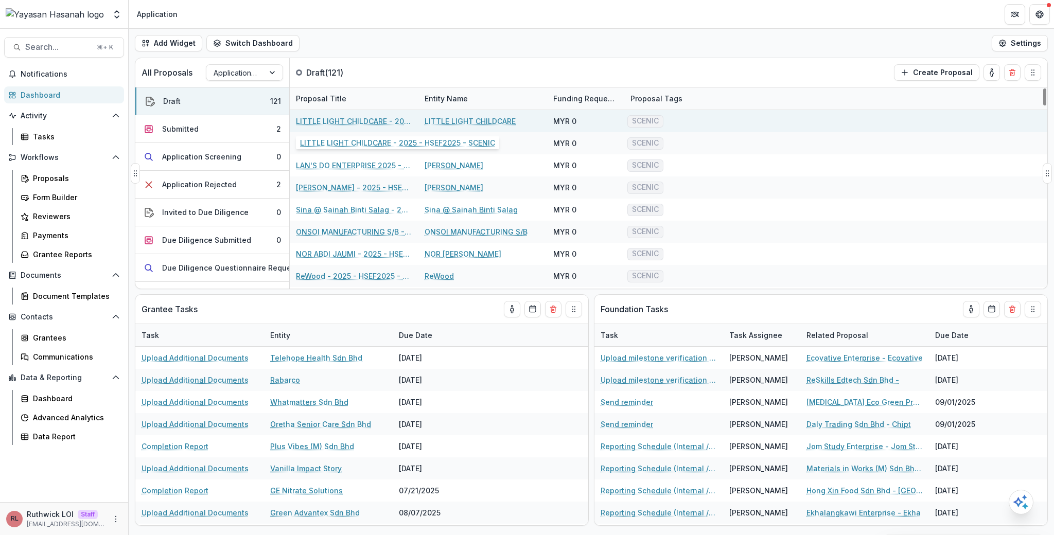
click at [339, 116] on link "LITTLE LIGHT CHILDCARE - 2025 - HSEF2025 - SCENIC" at bounding box center [354, 121] width 116 height 11
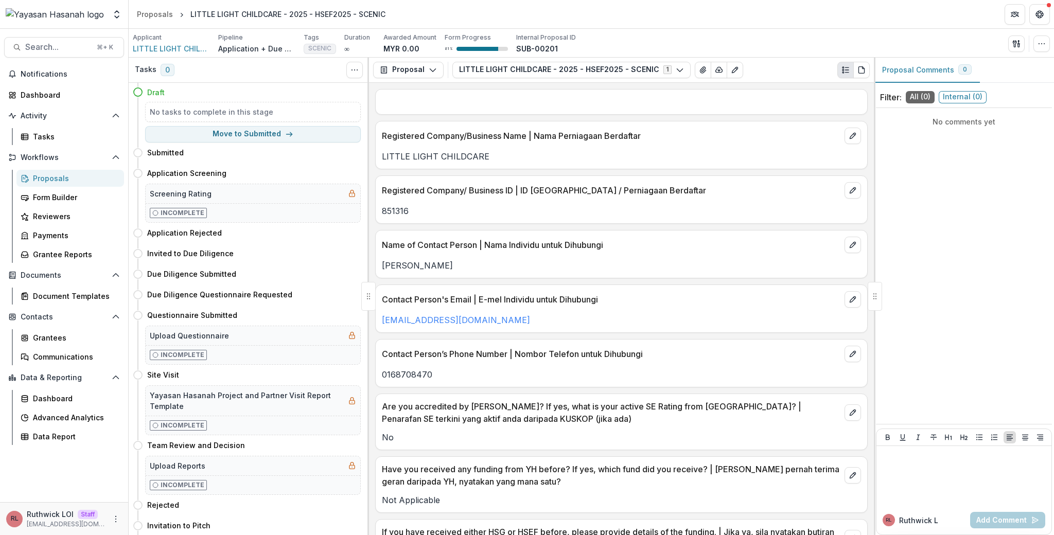
click at [68, 170] on link "Proposals" at bounding box center [70, 178] width 108 height 17
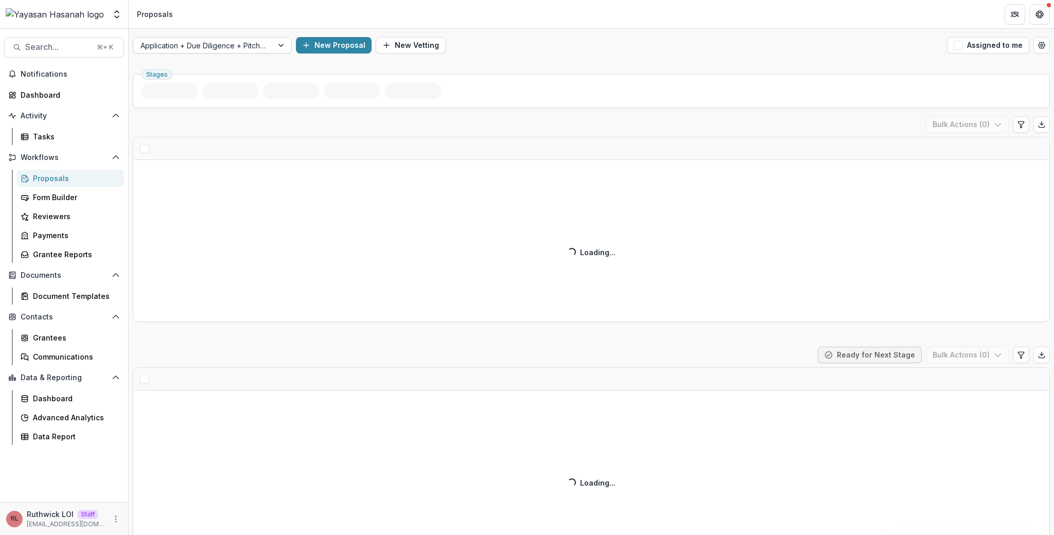
click at [220, 47] on div at bounding box center [203, 45] width 125 height 13
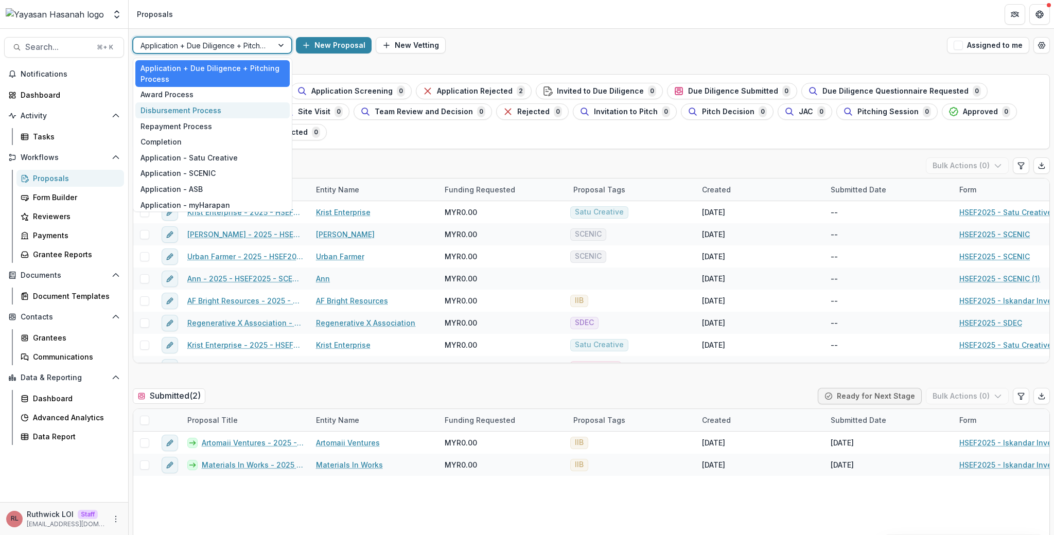
click at [223, 110] on div "Disbursement Process" at bounding box center [212, 110] width 154 height 16
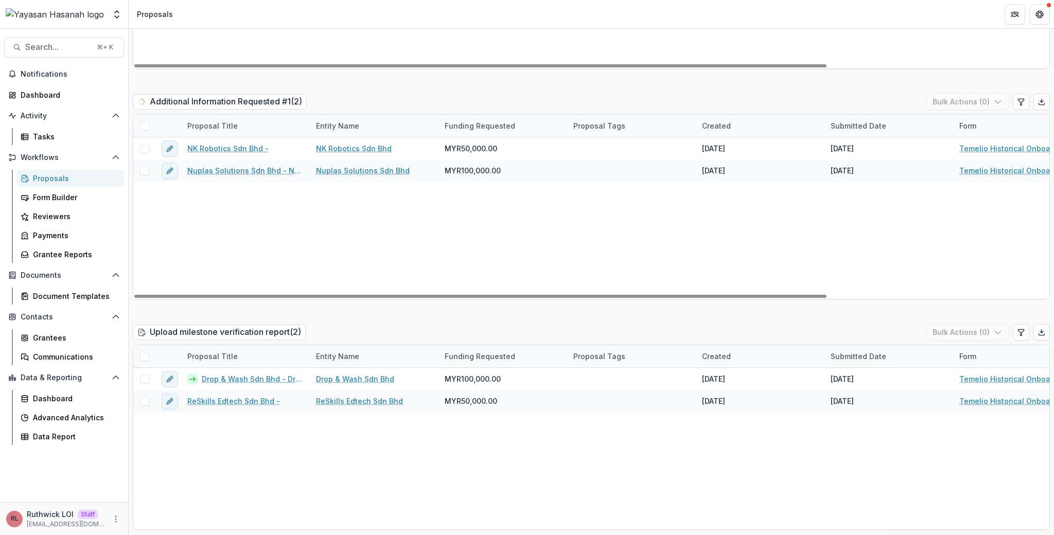
scroll to position [677, 0]
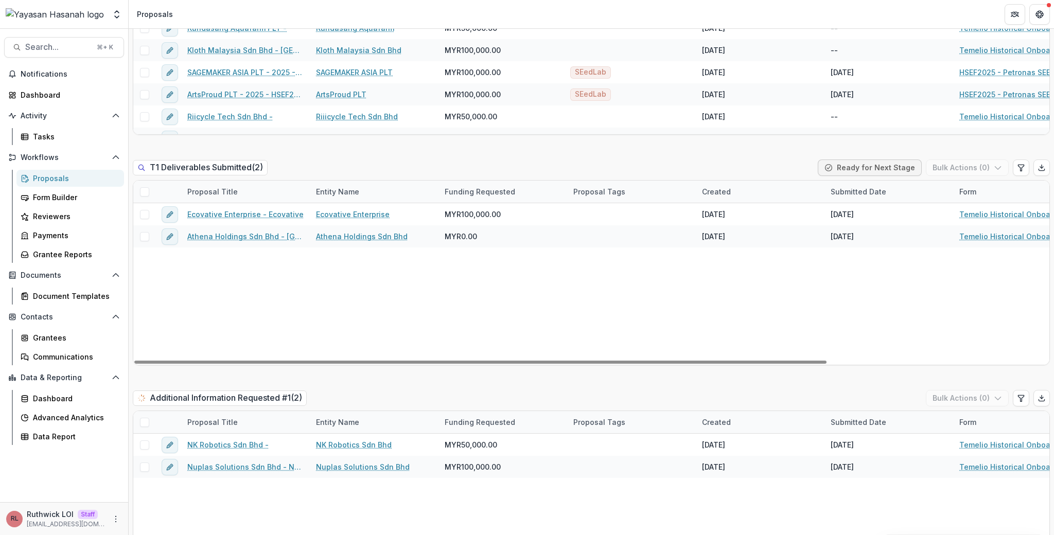
scroll to position [306, 0]
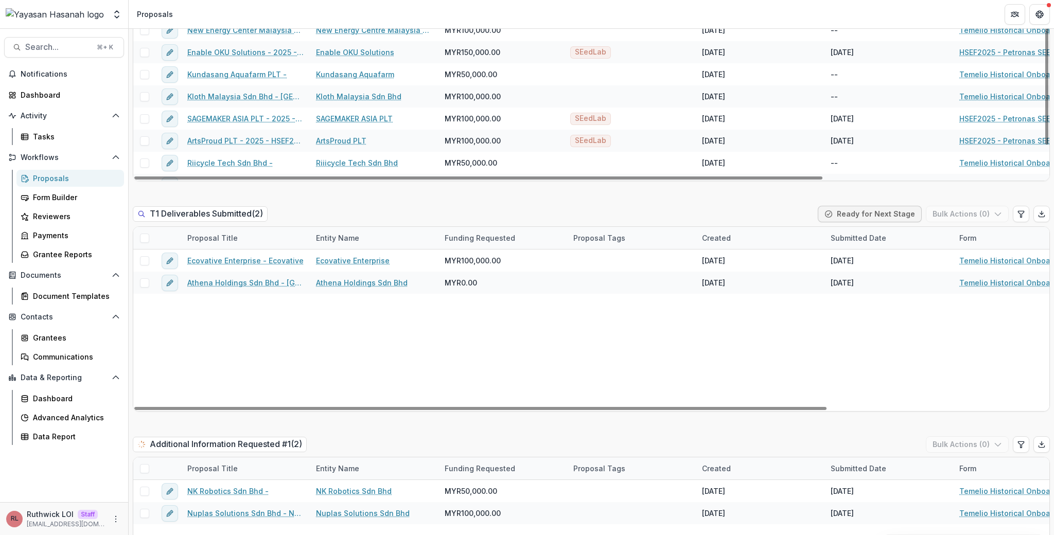
click at [410, 218] on div "T1 Deliverables Submitted ( 2 ) Ready for Next Stage Bulk Actions ( 0 )" at bounding box center [591, 216] width 917 height 21
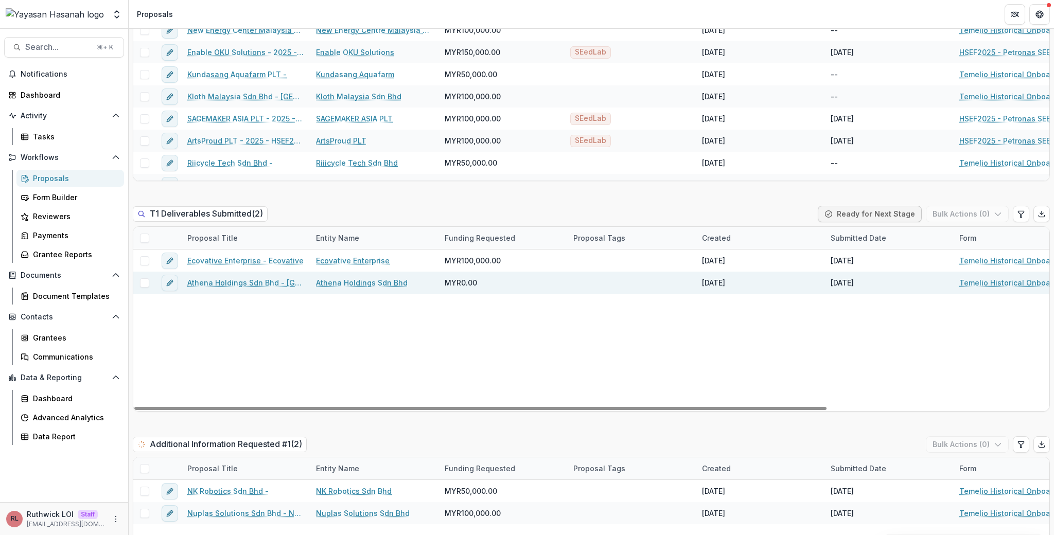
click at [269, 286] on link "Athena Holdings Sdn Bhd - Athena" at bounding box center [245, 282] width 116 height 11
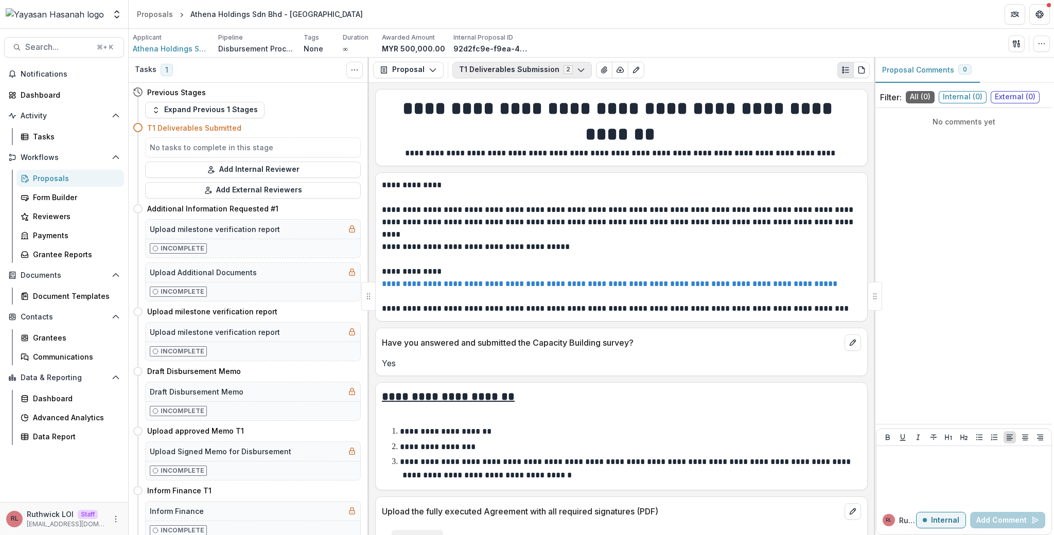
drag, startPoint x: 489, startPoint y: 77, endPoint x: 493, endPoint y: 72, distance: 6.2
click at [491, 74] on button "T1 Deliverables Submission 2" at bounding box center [521, 70] width 139 height 16
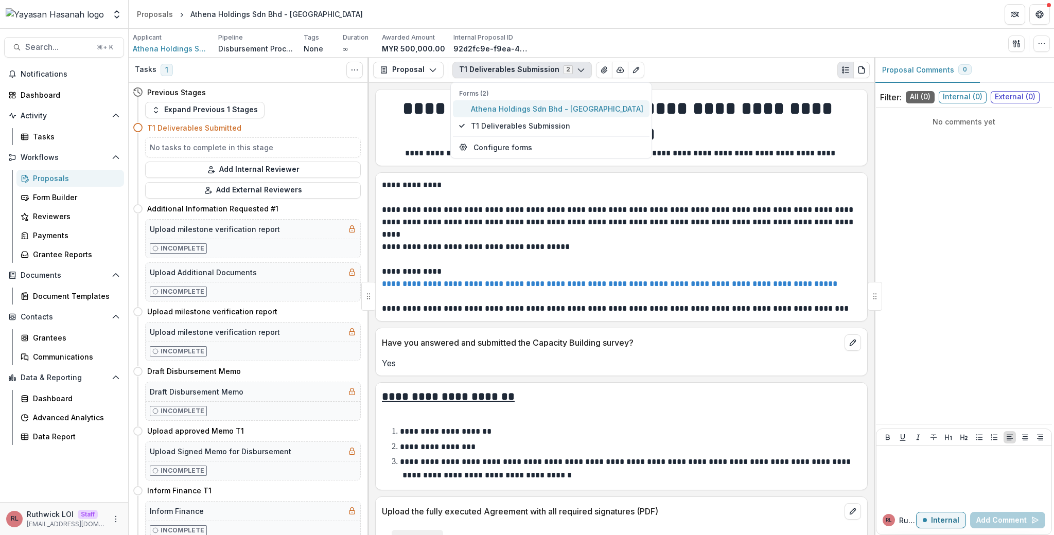
click at [551, 112] on span "Athena Holdings Sdn Bhd - Athena" at bounding box center [557, 108] width 172 height 11
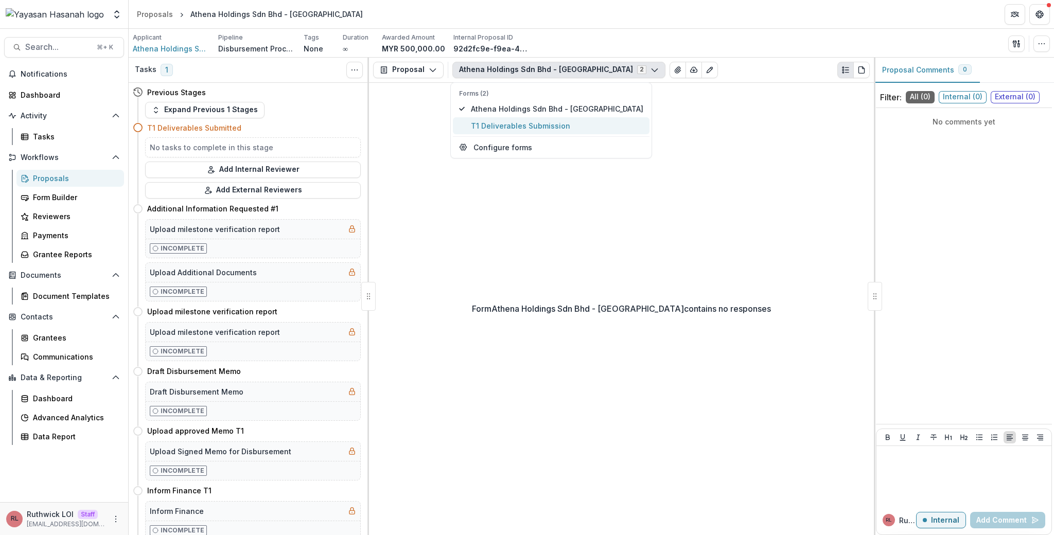
click at [553, 123] on span "T1 Deliverables Submission" at bounding box center [557, 125] width 172 height 11
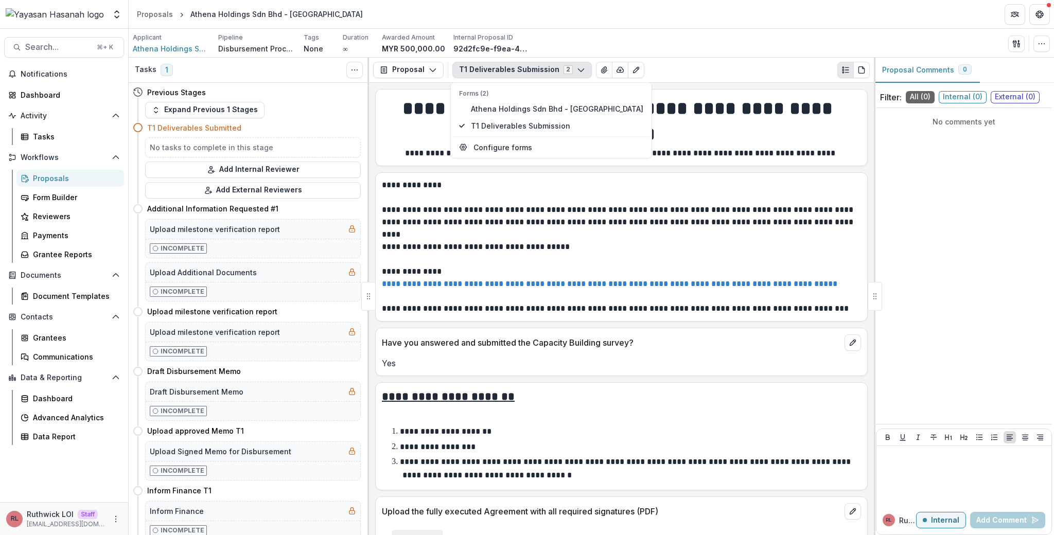
click at [669, 136] on h1 "**********" at bounding box center [620, 122] width 476 height 52
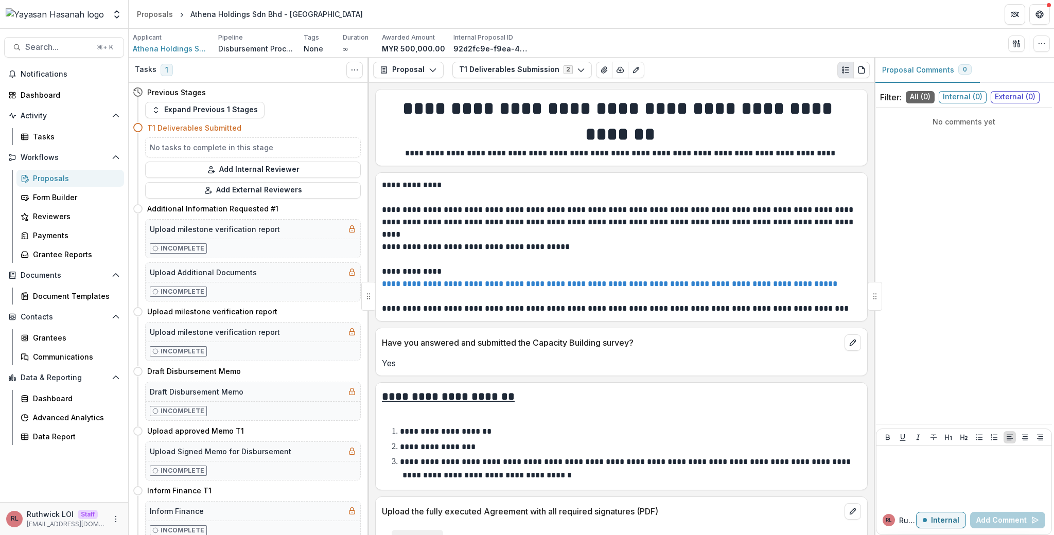
click at [87, 175] on div "Proposals" at bounding box center [74, 178] width 83 height 11
click at [656, 113] on h1 "**********" at bounding box center [620, 122] width 476 height 52
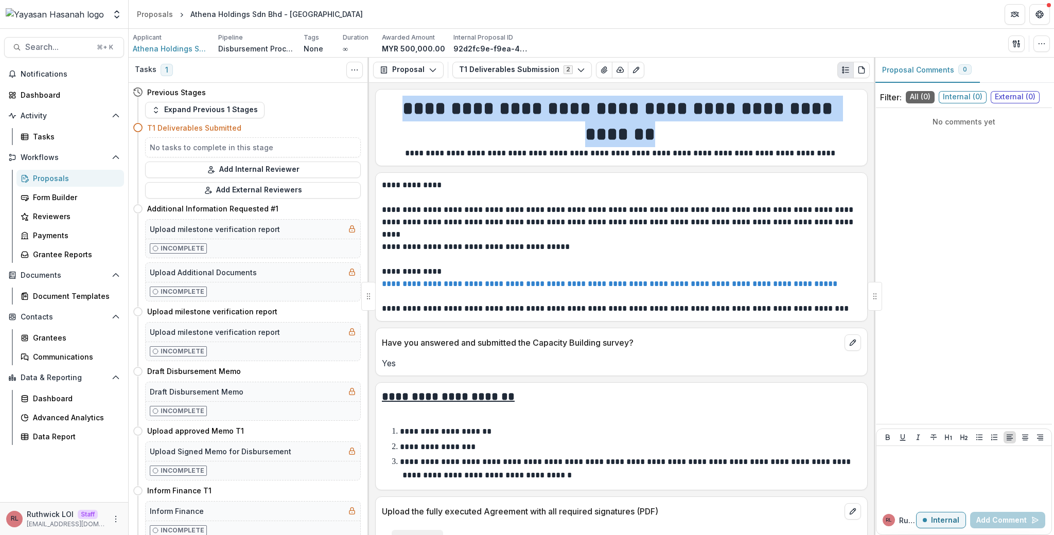
drag, startPoint x: 656, startPoint y: 113, endPoint x: 649, endPoint y: 462, distance: 349.0
click at [649, 462] on div "**********" at bounding box center [621, 309] width 505 height 452
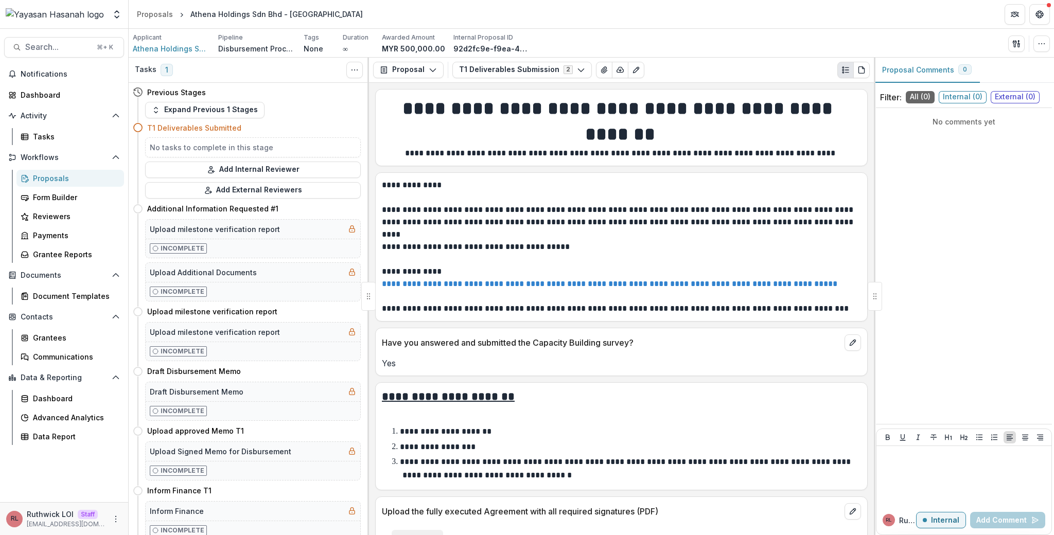
click at [649, 454] on li "**********" at bounding box center [627, 447] width 467 height 13
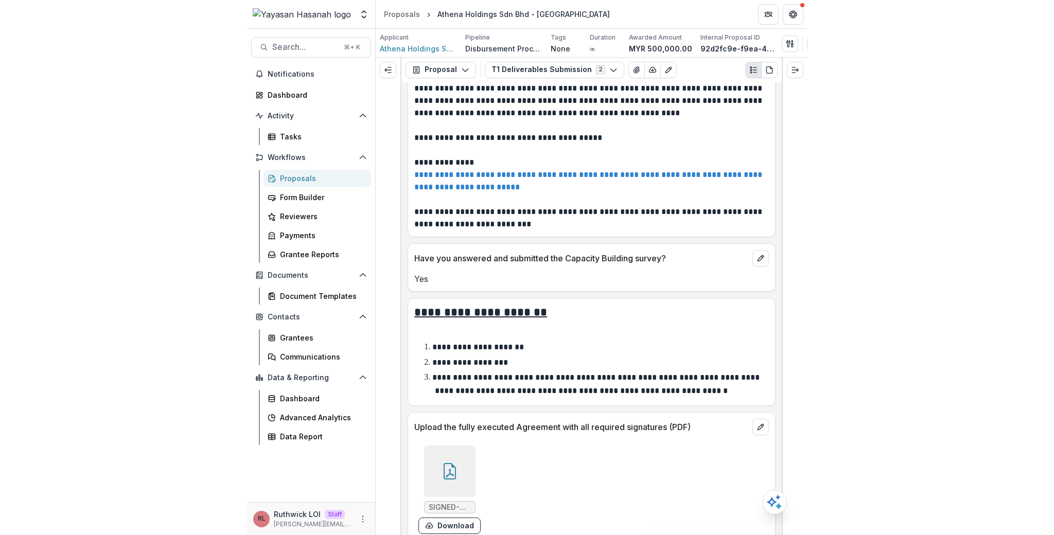
scroll to position [142, 0]
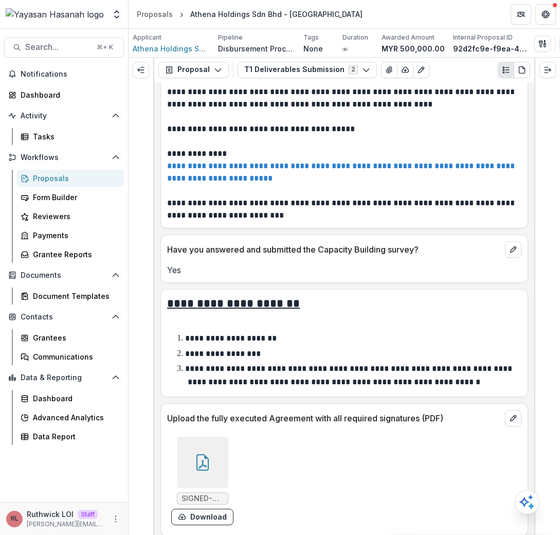
click at [280, 254] on p "Have you answered and submitted the Capacity Building survey?" at bounding box center [334, 249] width 334 height 12
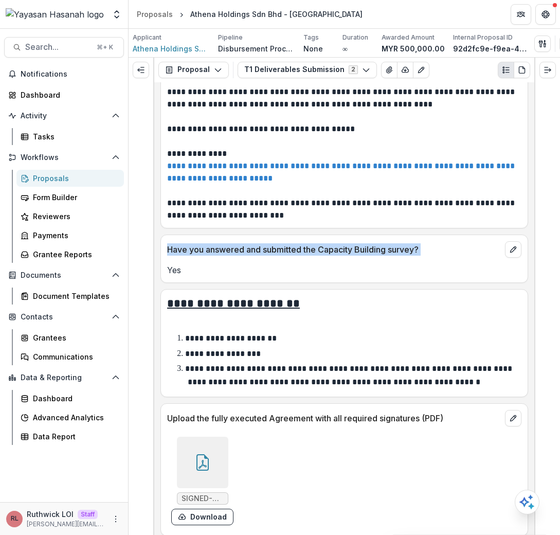
click at [280, 254] on p "Have you answered and submitted the Capacity Building survey?" at bounding box center [334, 249] width 334 height 12
click at [313, 255] on p "Have you answered and submitted the Capacity Building survey?" at bounding box center [334, 249] width 334 height 12
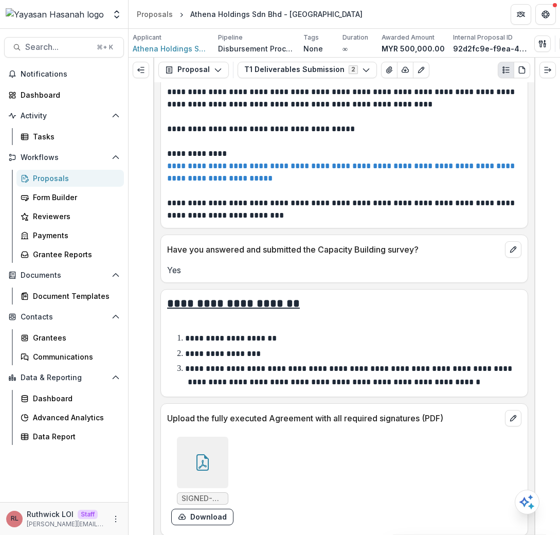
drag, startPoint x: 576, startPoint y: 267, endPoint x: 847, endPoint y: 270, distance: 271.2
click at [560, 270] on html "Skip to content Aggregate Analysis Foundations [PERSON_NAME] Foundation Peloton…" at bounding box center [280, 267] width 560 height 535
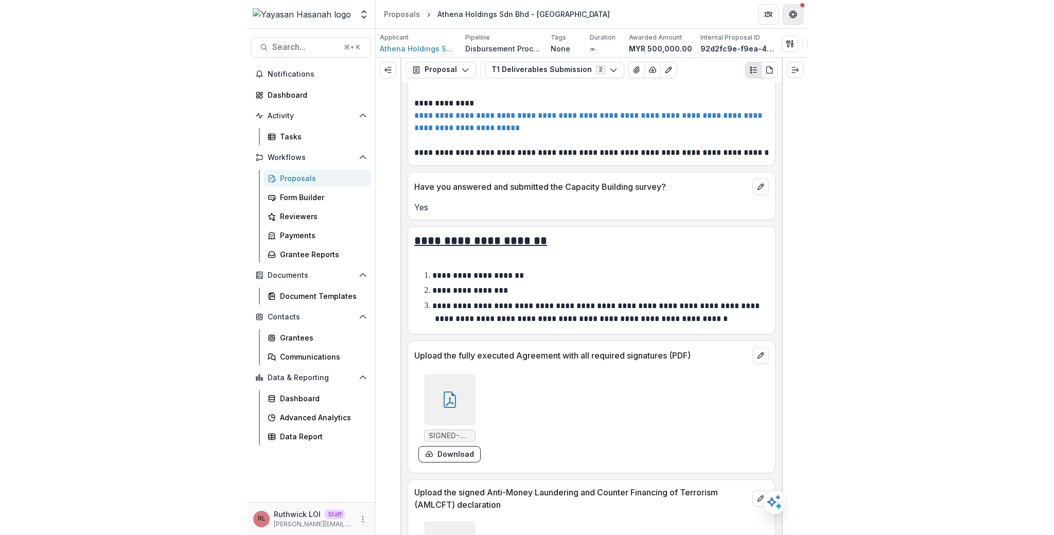
scroll to position [103, 0]
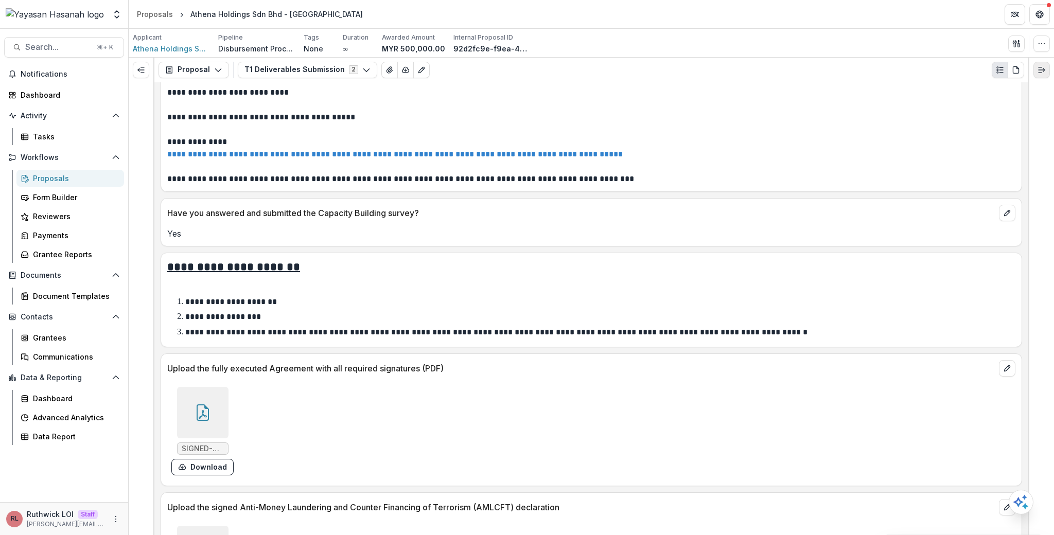
click at [616, 69] on button "Expand right" at bounding box center [1041, 70] width 16 height 16
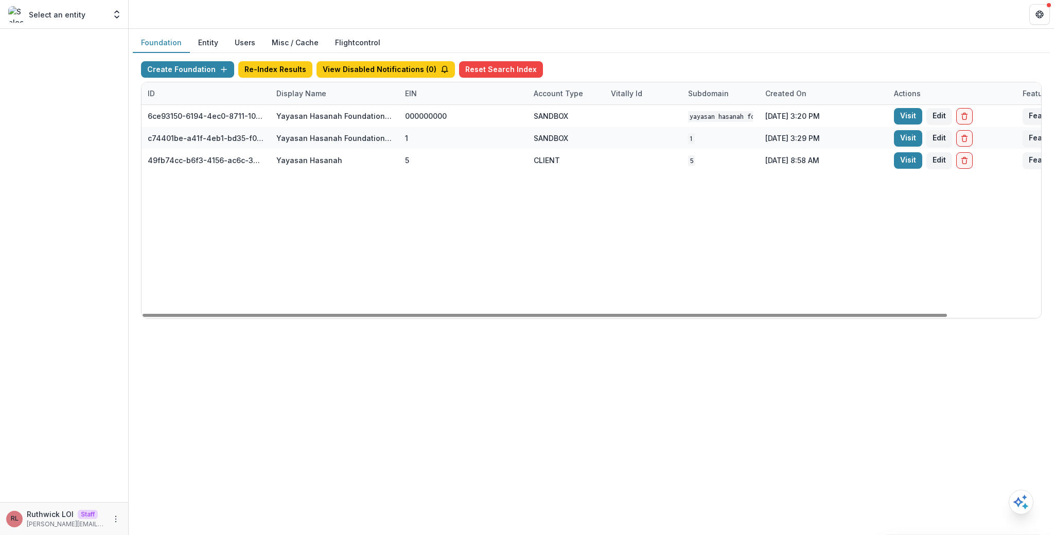
click at [341, 93] on div "Display Name" at bounding box center [334, 93] width 129 height 22
click at [340, 115] on input "******" at bounding box center [334, 117] width 124 height 16
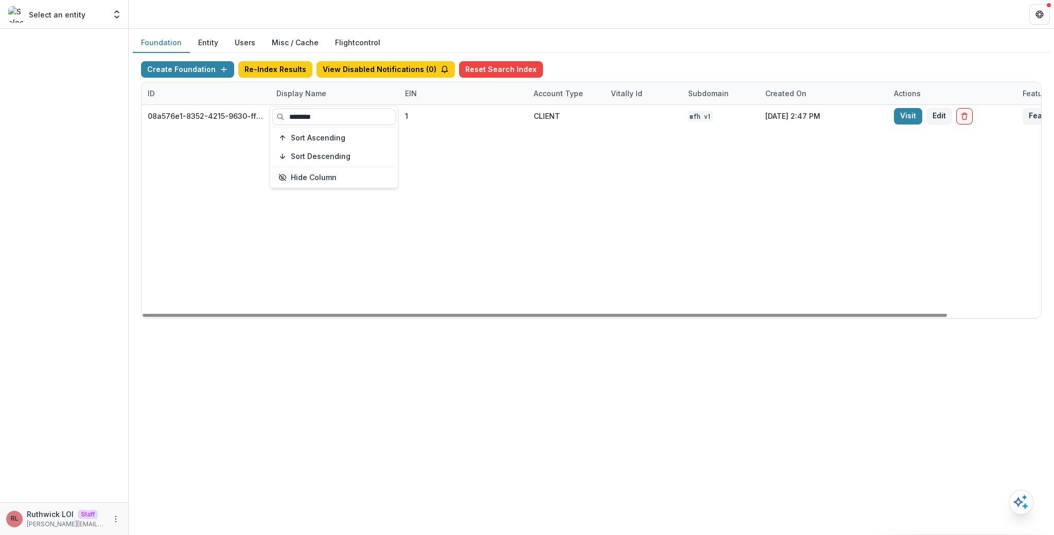
type input "********"
drag, startPoint x: 711, startPoint y: 181, endPoint x: 826, endPoint y: 149, distance: 119.1
click at [714, 181] on div "08a576e1-8352-4215-9630-ff0d35d85970 Missouri Foundation for Health 1 CLIENT MF…" at bounding box center [644, 211] width 1004 height 213
click at [905, 121] on link "Visit" at bounding box center [908, 116] width 28 height 16
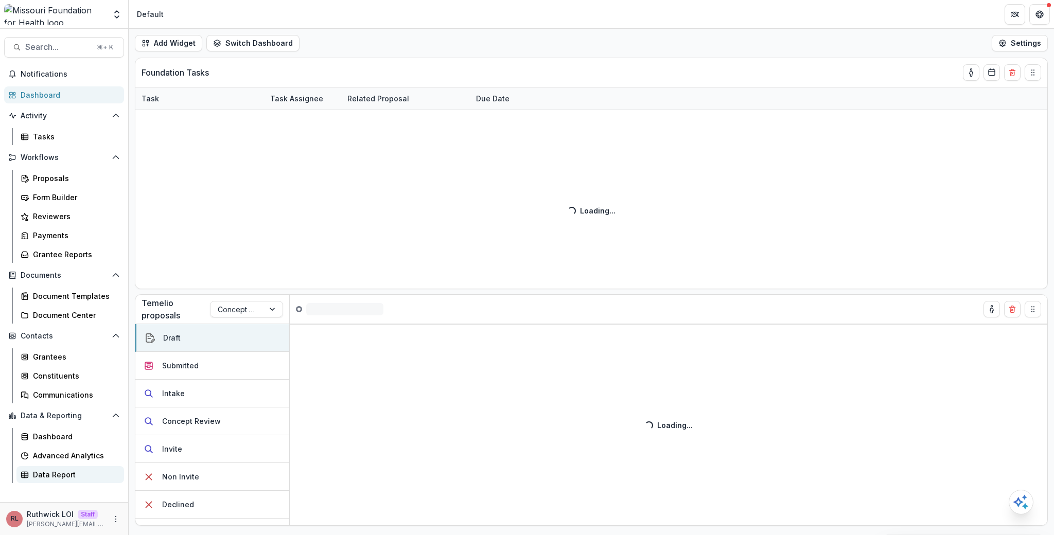
click at [81, 477] on div "Data Report" at bounding box center [74, 474] width 83 height 11
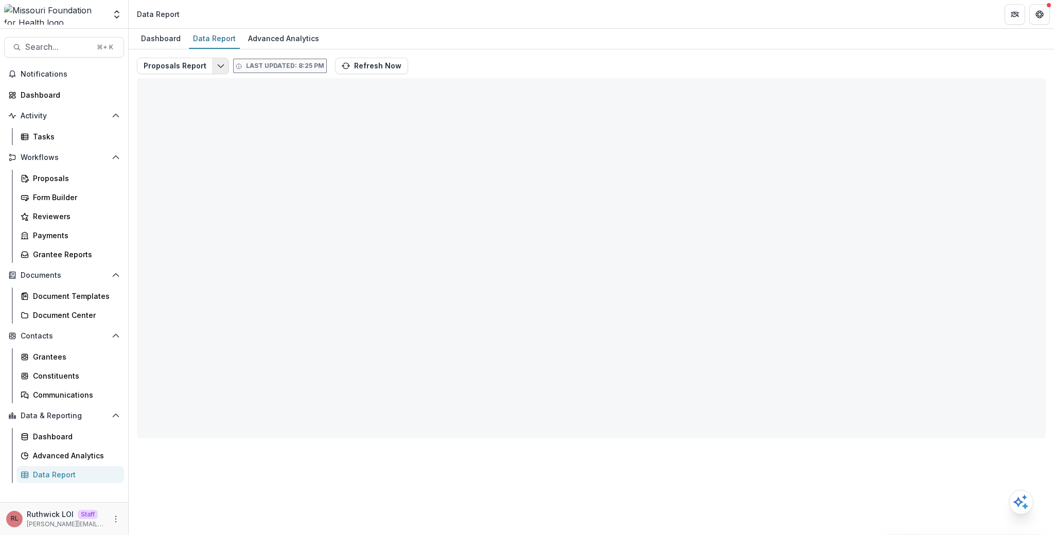
click at [217, 62] on icon "Edit selected report" at bounding box center [221, 66] width 8 height 8
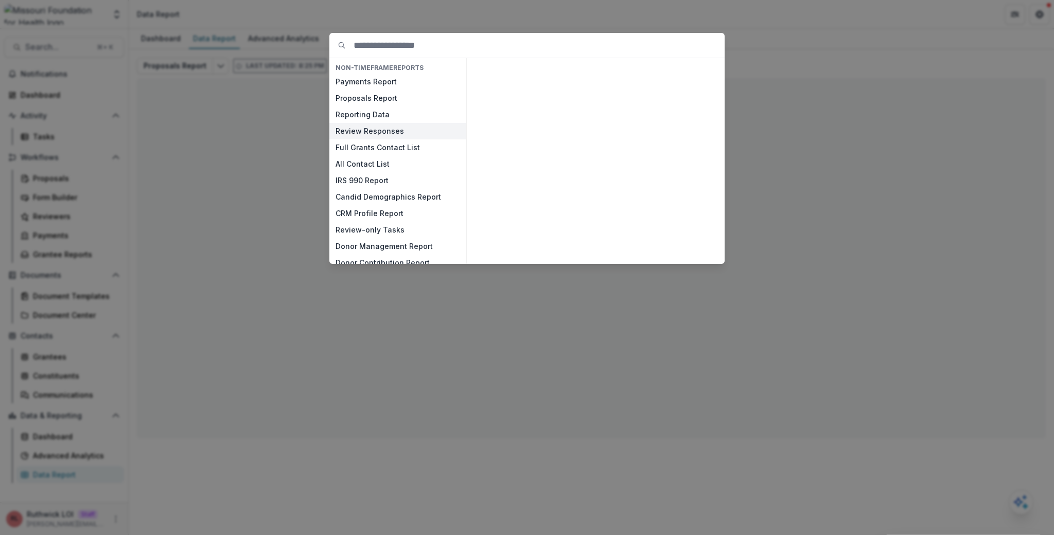
click at [399, 131] on button "Review Responses" at bounding box center [397, 131] width 137 height 16
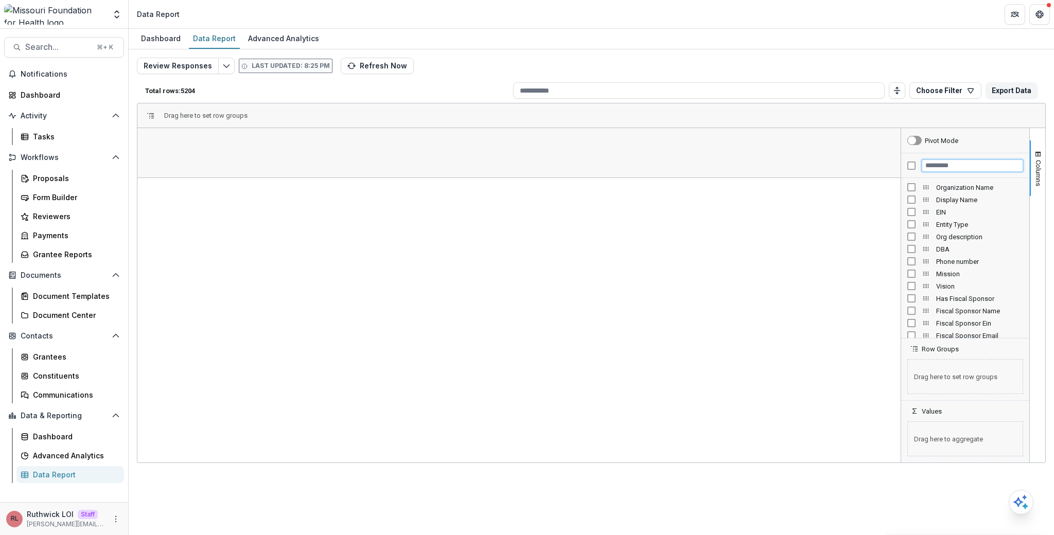
click at [962, 164] on input "Filter Columns Input" at bounding box center [972, 166] width 101 height 12
type input "*****"
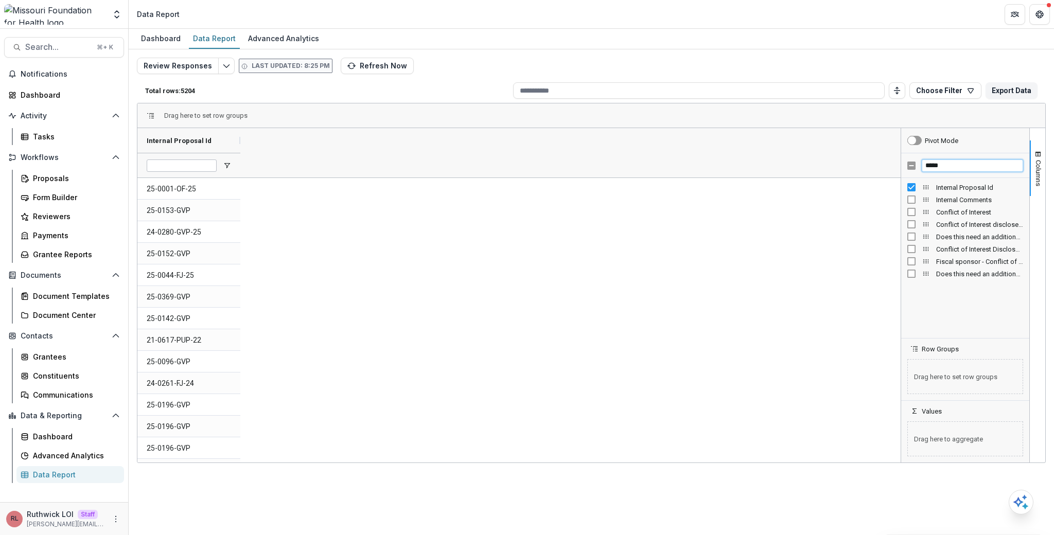
click at [946, 169] on input "*****" at bounding box center [972, 166] width 101 height 12
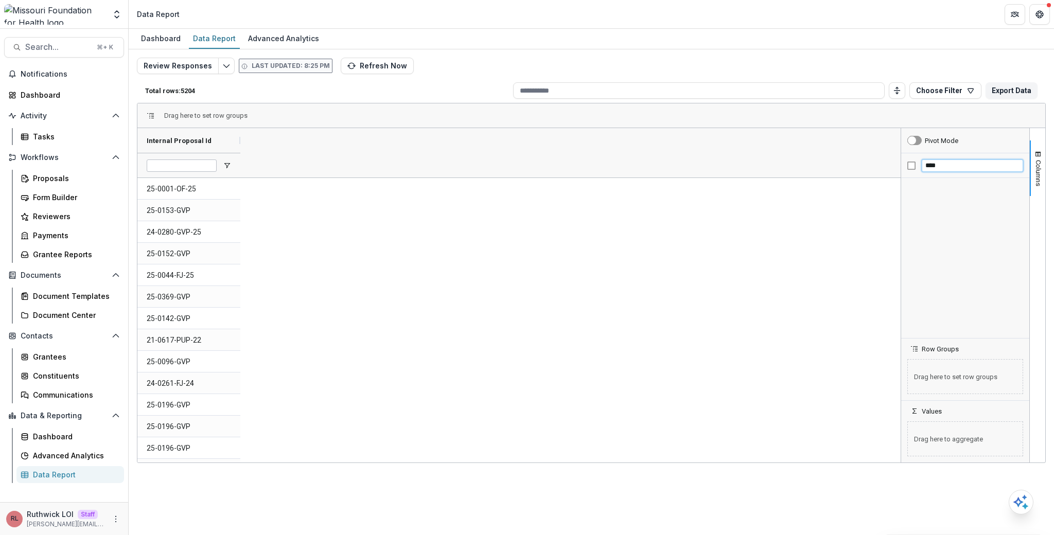
type input "*****"
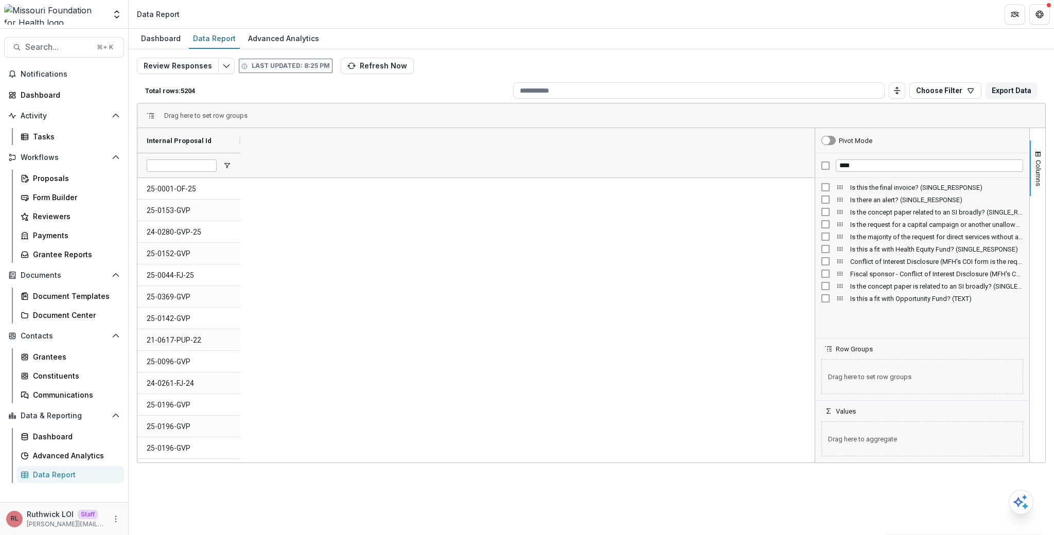
drag, startPoint x: 901, startPoint y: 244, endPoint x: 815, endPoint y: 245, distance: 85.9
click at [815, 245] on div at bounding box center [815, 295] width 3 height 335
click at [875, 169] on input "****" at bounding box center [929, 166] width 187 height 12
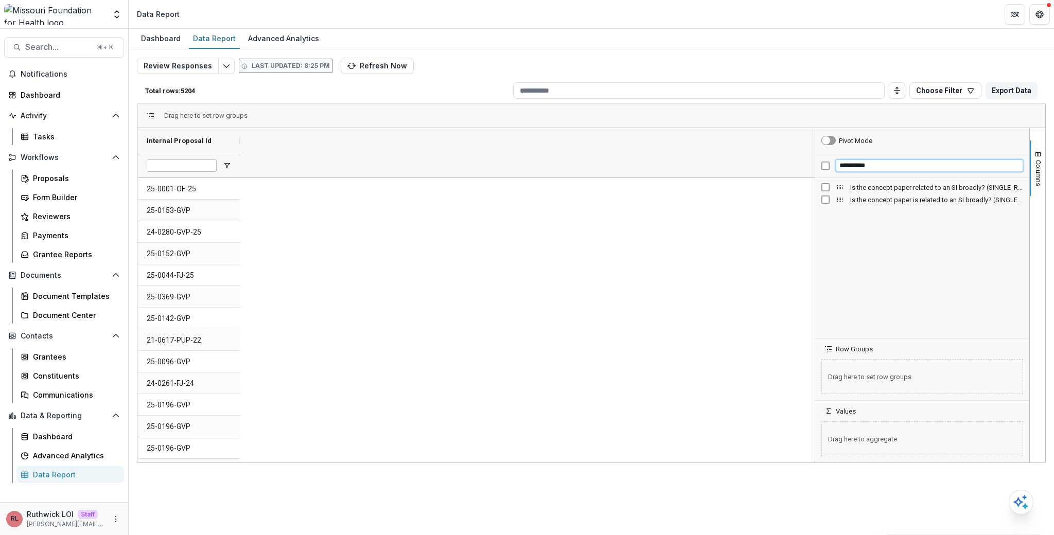
type input "**********"
click at [275, 144] on span "Is the concept paper related to an SI broadly? (SINGLE_RESPONSE)" at bounding box center [288, 141] width 76 height 8
click at [275, 144] on span "Is the concept paper related to an SI broadly? (SINGLE_RESPONSE)" at bounding box center [282, 141] width 65 height 8
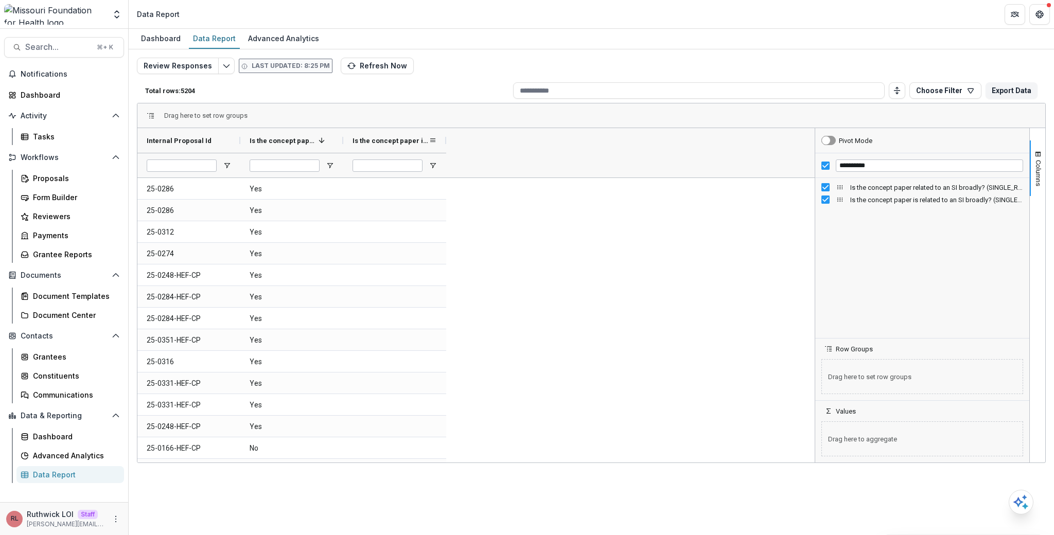
click at [389, 143] on span "Is the concept paper is related to an SI broadly? (SINGLE_RESPONSE)" at bounding box center [391, 141] width 76 height 8
click at [292, 147] on div "Is the concept paper related to an SI broadly? (SINGLE_RESPONSE)" at bounding box center [288, 141] width 76 height 20
click at [292, 147] on div "Is the concept paper related to an SI broadly? (SINGLE_RESPONSE) 1" at bounding box center [288, 141] width 76 height 20
click at [328, 139] on span at bounding box center [330, 140] width 8 height 8
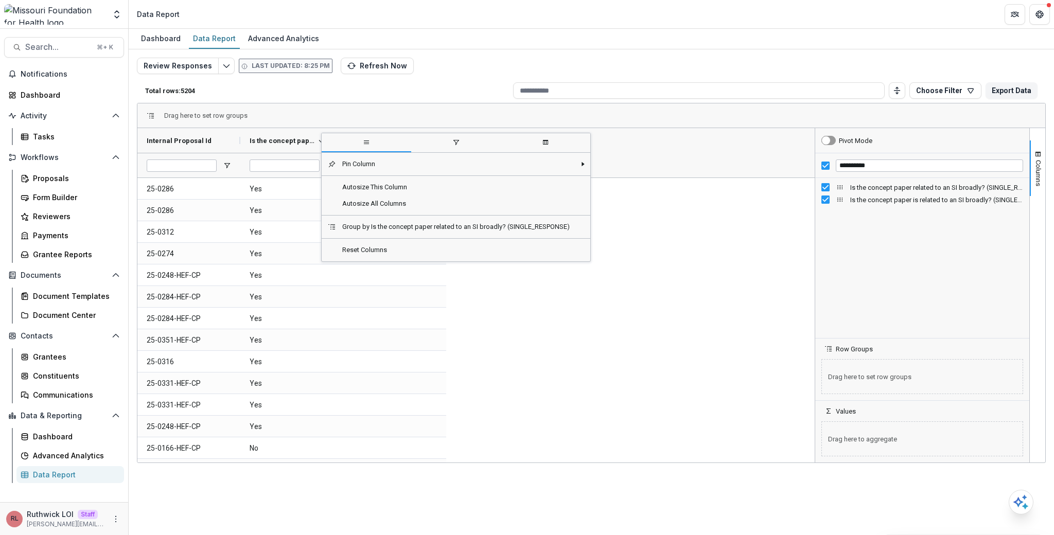
click at [459, 147] on span "filter" at bounding box center [456, 143] width 90 height 19
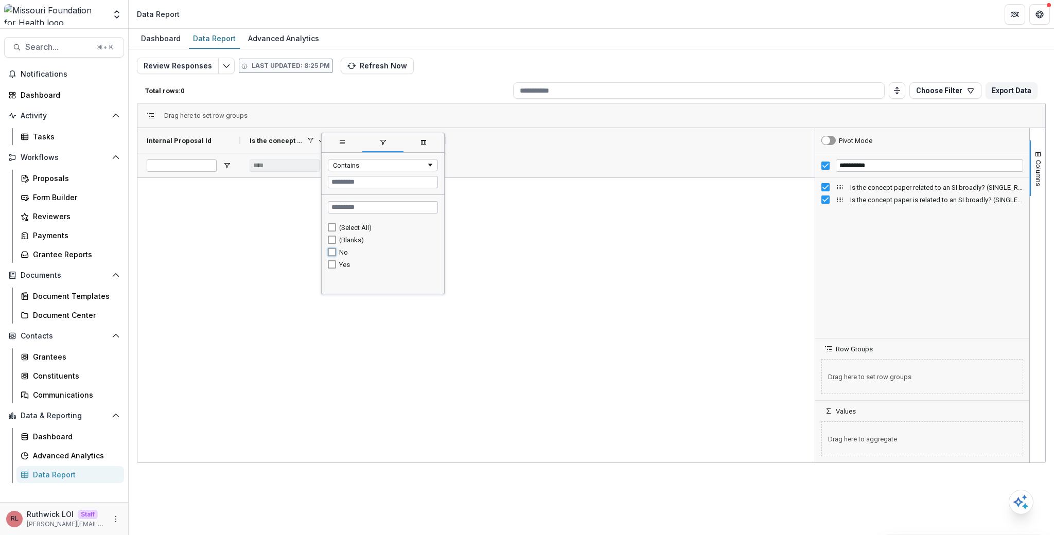
type input "******"
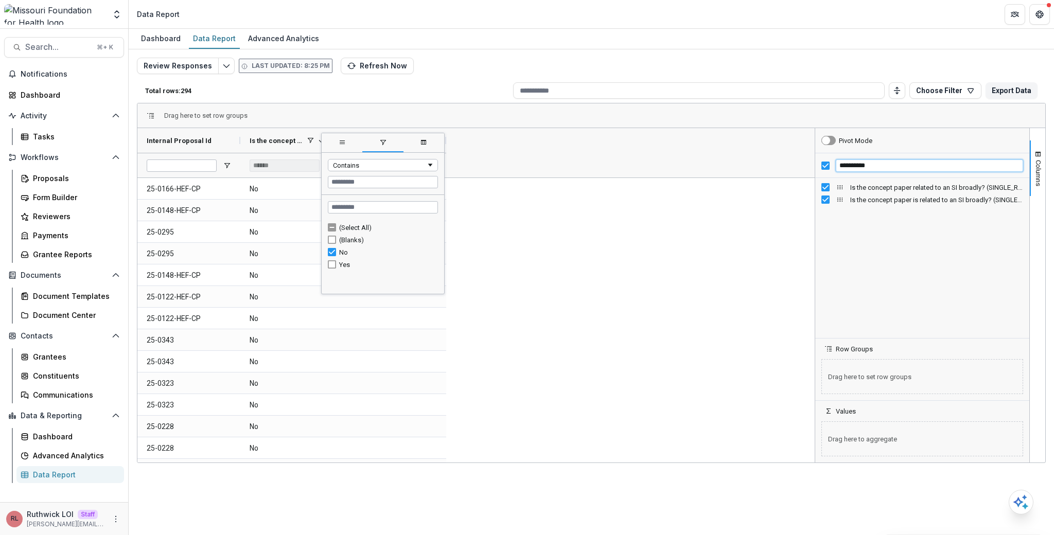
click at [891, 166] on input "**********" at bounding box center [929, 166] width 187 height 12
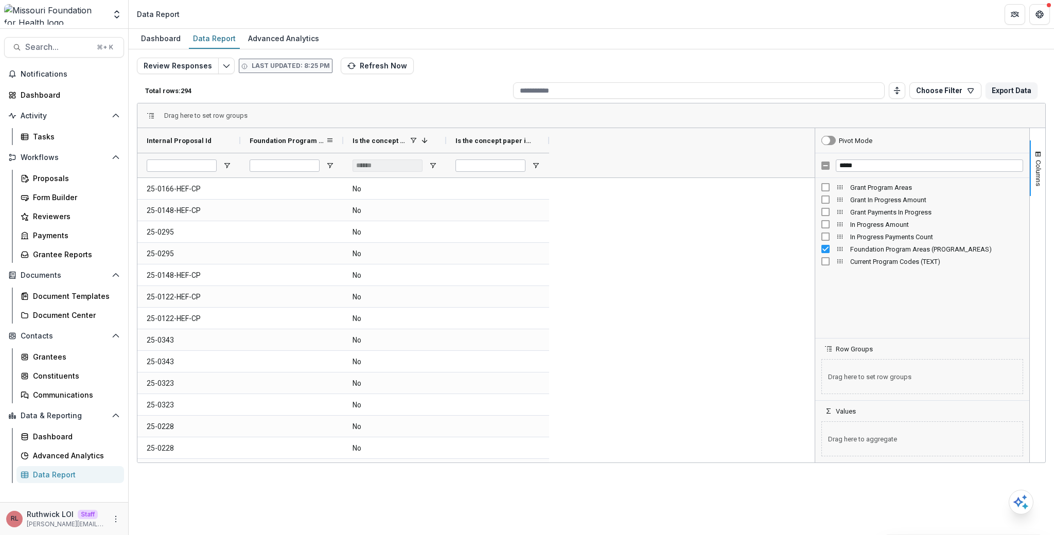
click at [304, 140] on span "Foundation Program Areas (PROGRAM_AREAS)" at bounding box center [288, 141] width 76 height 8
click at [304, 140] on span "Foundation Program Areas (PROGRAM_AREAS)" at bounding box center [282, 141] width 65 height 8
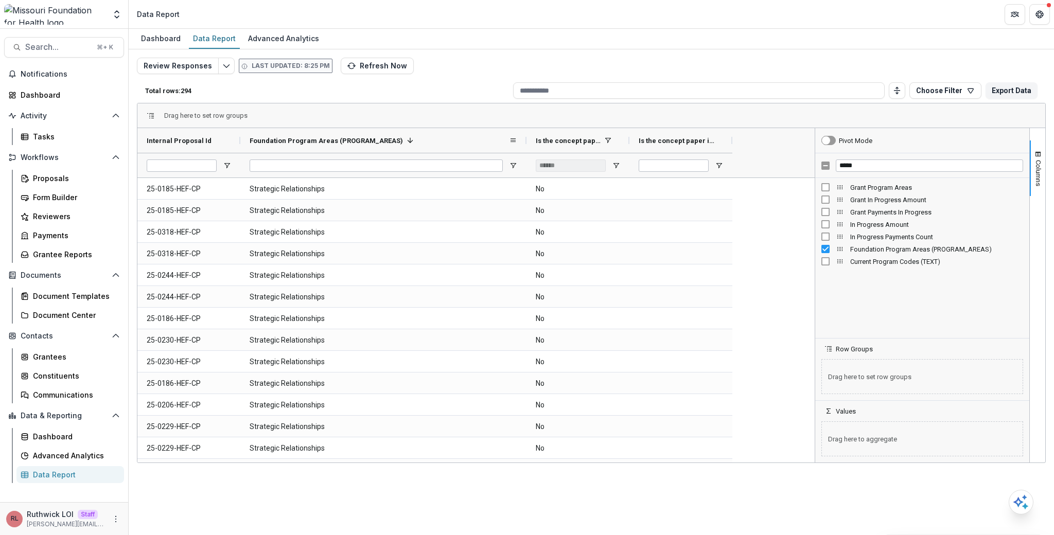
drag, startPoint x: 342, startPoint y: 139, endPoint x: 525, endPoint y: 139, distance: 183.2
click at [525, 139] on div at bounding box center [526, 140] width 4 height 25
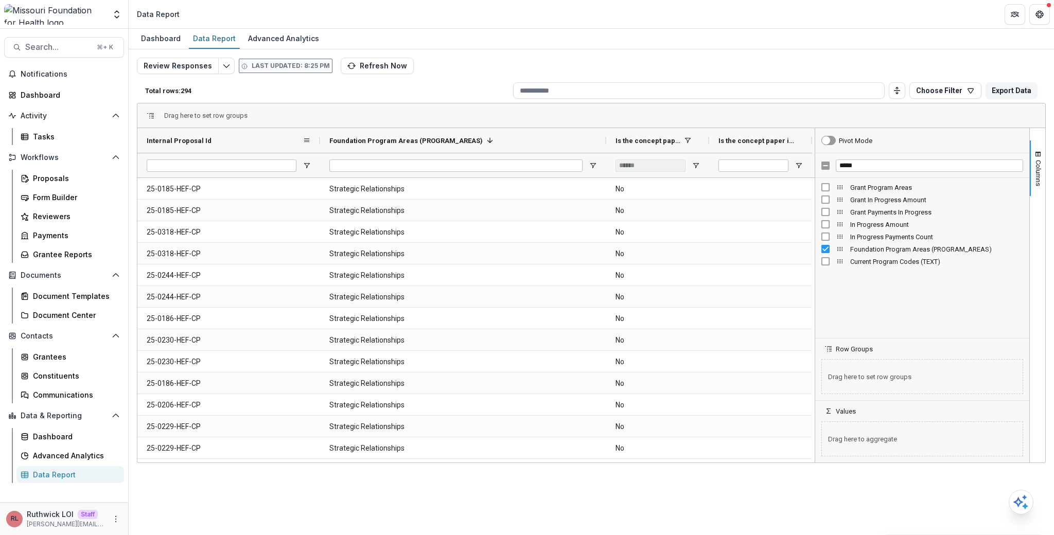
drag, startPoint x: 241, startPoint y: 143, endPoint x: 318, endPoint y: 145, distance: 76.2
click at [318, 145] on div at bounding box center [320, 140] width 4 height 25
click at [520, 50] on div "Review Responses Last updated: 8:25 PM Refresh Now Total rows: 294 Choose Filte…" at bounding box center [591, 243] width 925 height 389
click at [243, 186] on Id-1420 "25-0185-HEF-CP" at bounding box center [227, 189] width 161 height 21
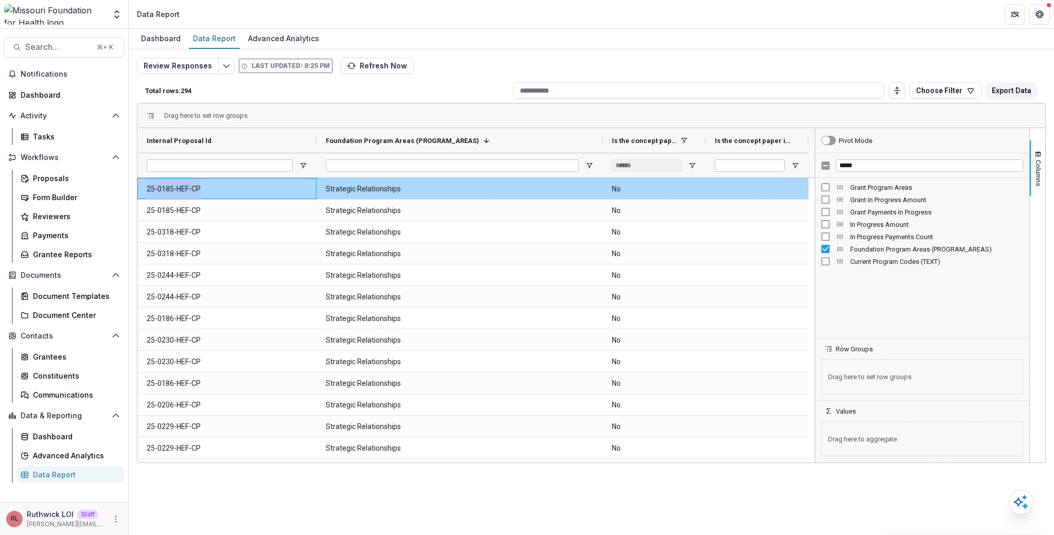
click at [243, 186] on Id-1420 "25-0185-HEF-CP" at bounding box center [227, 189] width 161 height 21
copy Id-1420 "25-0185-HEF-CP"
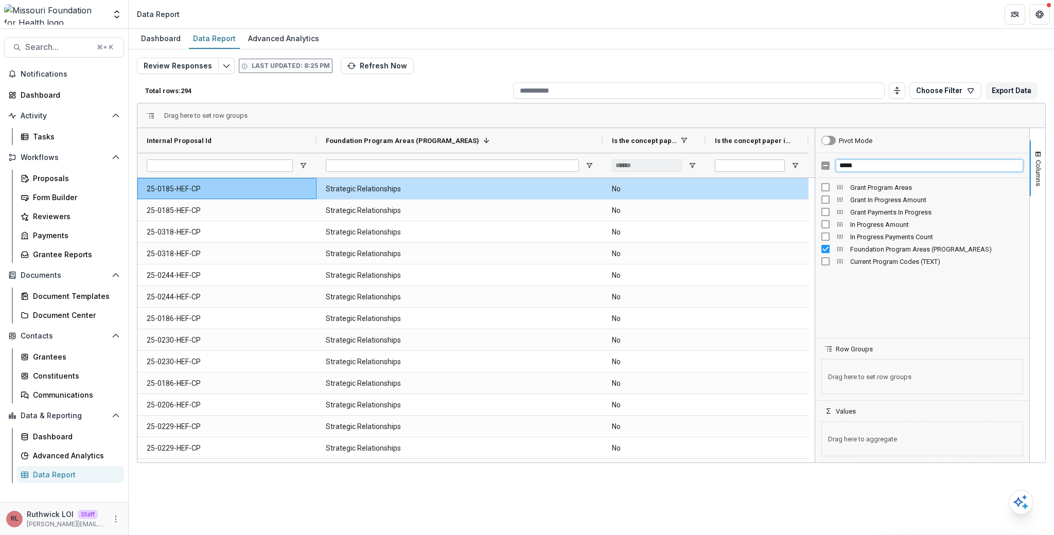
click at [863, 165] on input "*****" at bounding box center [929, 166] width 187 height 12
type input "****"
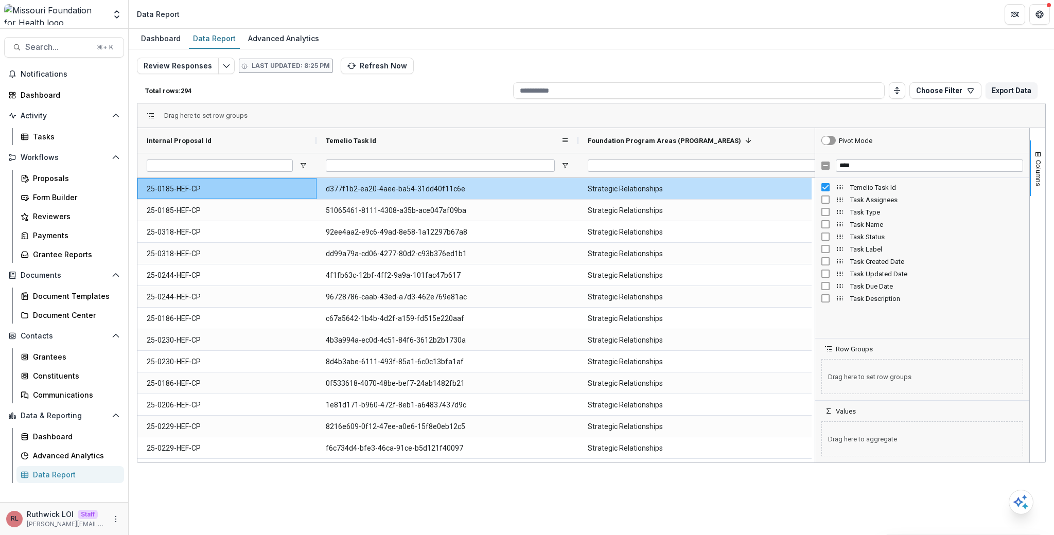
drag, startPoint x: 420, startPoint y: 143, endPoint x: 587, endPoint y: 136, distance: 167.4
click at [581, 136] on div at bounding box center [578, 140] width 4 height 25
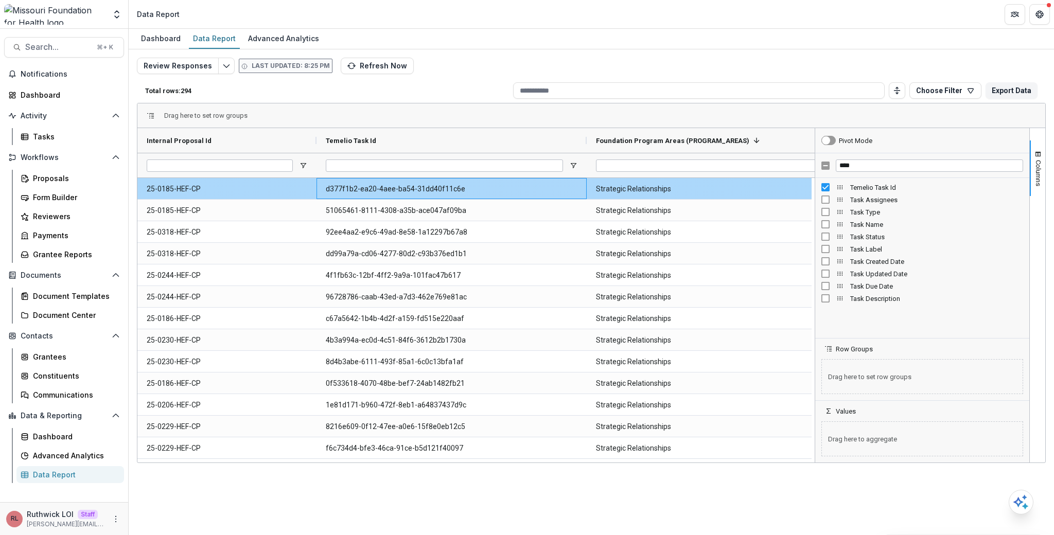
click at [462, 190] on Id-1510 "d377f1b2-ea20-4aee-ba54-31dd40f11c6e" at bounding box center [452, 189] width 252 height 21
copy Id-1510 "d377f1b2-ea20-4aee-ba54-31dd40f11c6e"
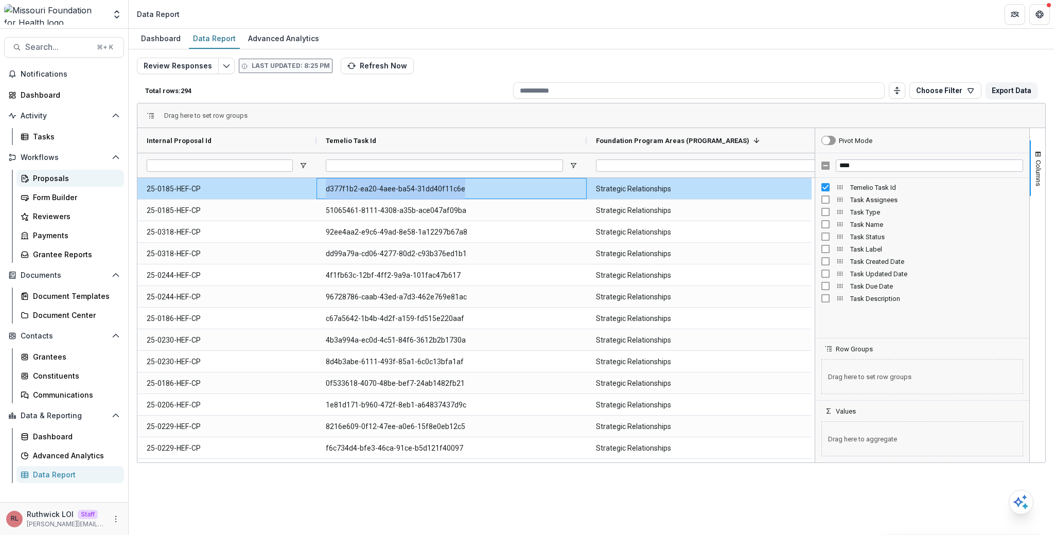
click at [95, 176] on div "Proposals" at bounding box center [74, 178] width 83 height 11
click at [82, 136] on div "Tasks" at bounding box center [74, 136] width 83 height 11
drag, startPoint x: 531, startPoint y: 463, endPoint x: 579, endPoint y: 461, distance: 48.4
click at [579, 461] on div "Drag here to set row groups Drag here to set column labels Internal Proposal Id…" at bounding box center [591, 283] width 909 height 360
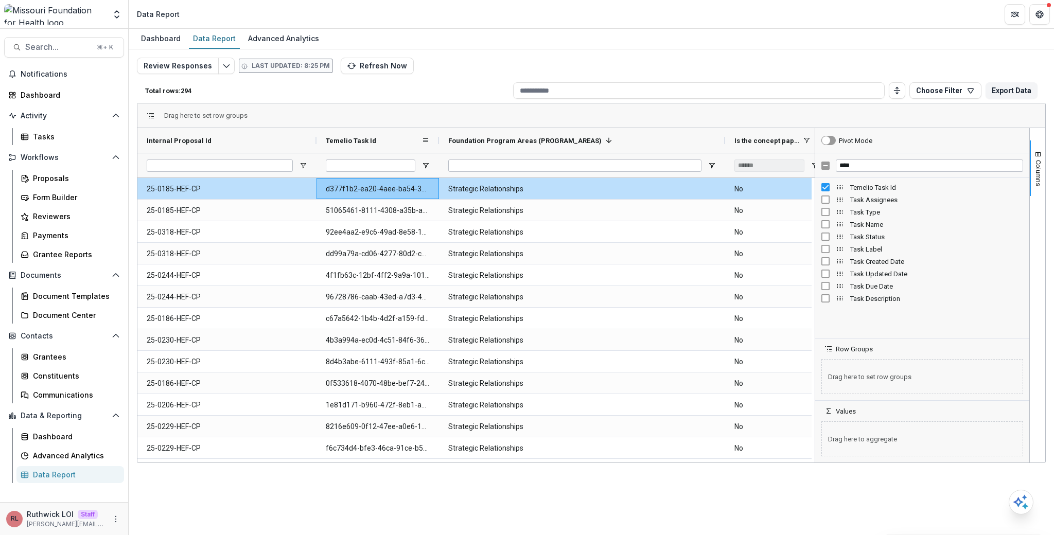
drag, startPoint x: 587, startPoint y: 143, endPoint x: 440, endPoint y: 142, distance: 147.7
click at [440, 142] on div at bounding box center [439, 140] width 4 height 25
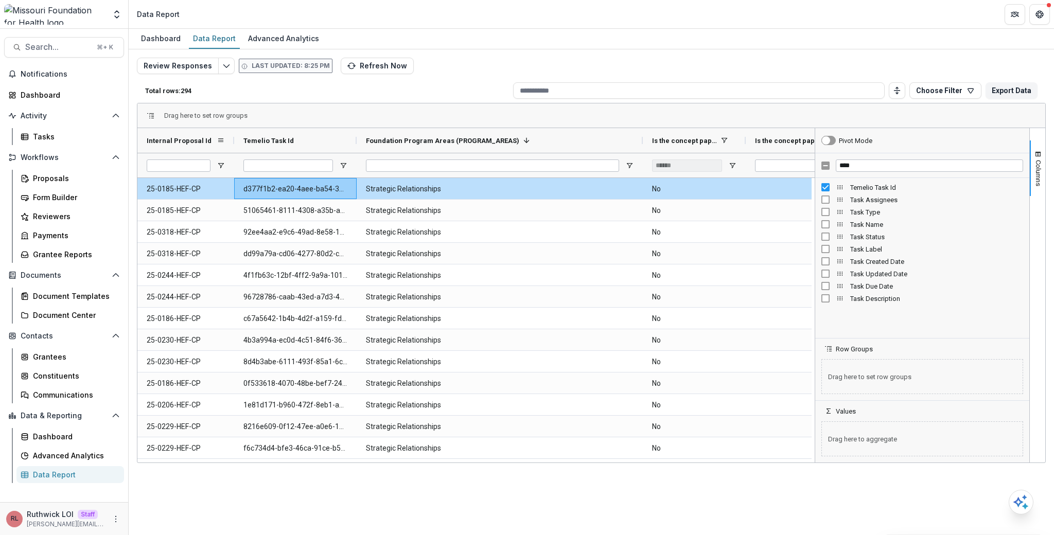
drag, startPoint x: 310, startPoint y: 142, endPoint x: 231, endPoint y: 144, distance: 79.3
click at [232, 144] on div at bounding box center [234, 140] width 4 height 25
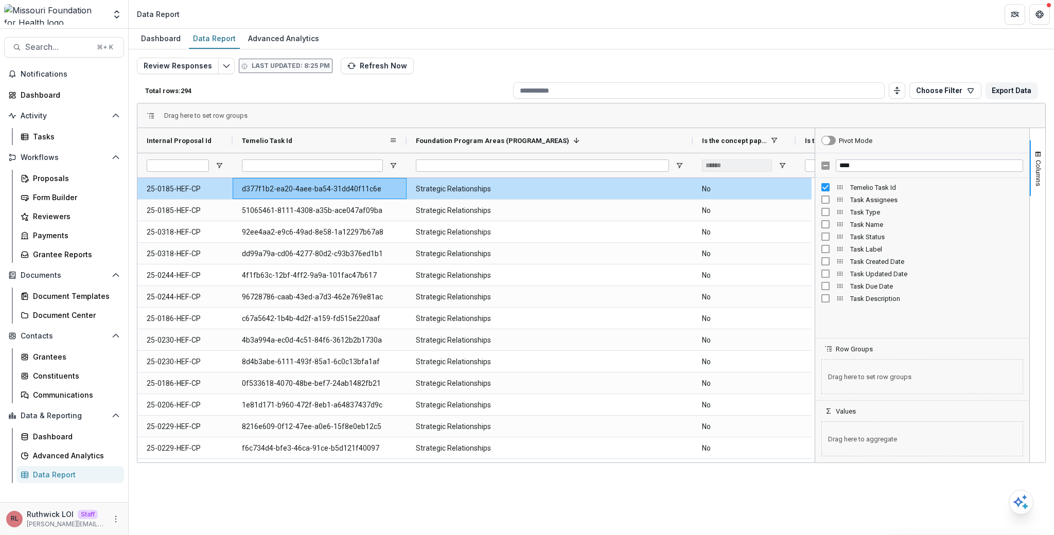
drag, startPoint x: 356, startPoint y: 144, endPoint x: 407, endPoint y: 144, distance: 51.5
click at [407, 144] on div at bounding box center [407, 140] width 4 height 25
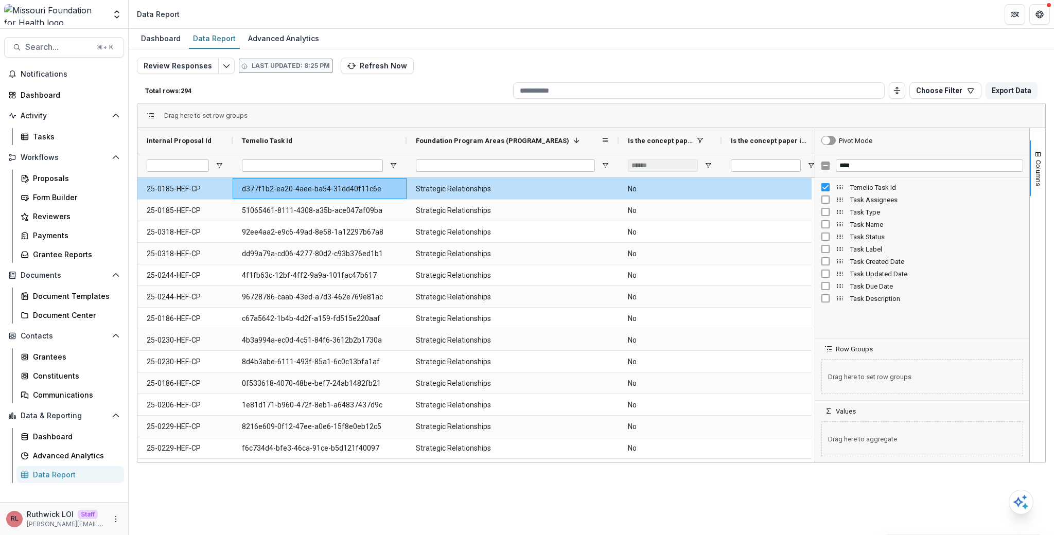
drag, startPoint x: 691, startPoint y: 147, endPoint x: 617, endPoint y: 141, distance: 74.3
click at [617, 141] on div at bounding box center [619, 140] width 4 height 25
drag, startPoint x: 720, startPoint y: 142, endPoint x: 812, endPoint y: 143, distance: 92.1
click at [812, 143] on div at bounding box center [814, 140] width 4 height 25
click at [704, 53] on div "Review Responses Last updated: 8:25 PM Refresh Now Total rows: 294 Choose Filte…" at bounding box center [591, 243] width 925 height 389
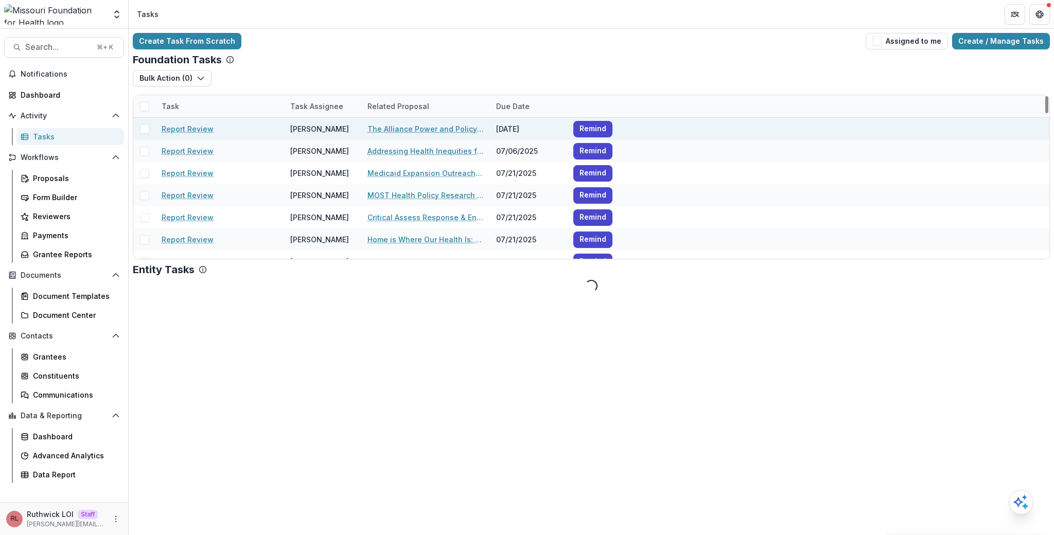
click at [189, 128] on link "Report Review" at bounding box center [188, 129] width 52 height 11
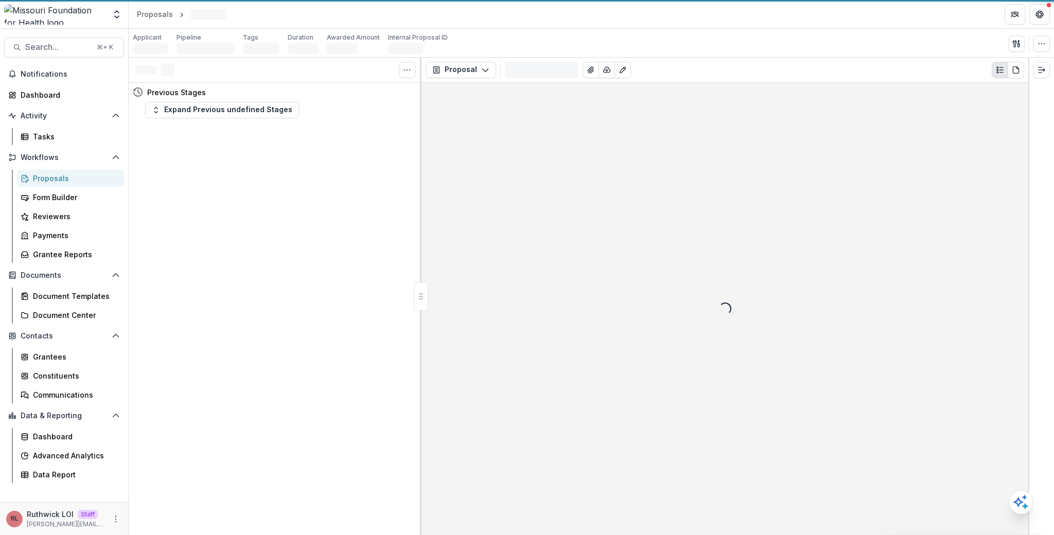
click at [186, 130] on div "Tasks 0 Show Cancelled Tasks Previous Stages Expand Previous undefined Stages" at bounding box center [275, 297] width 293 height 478
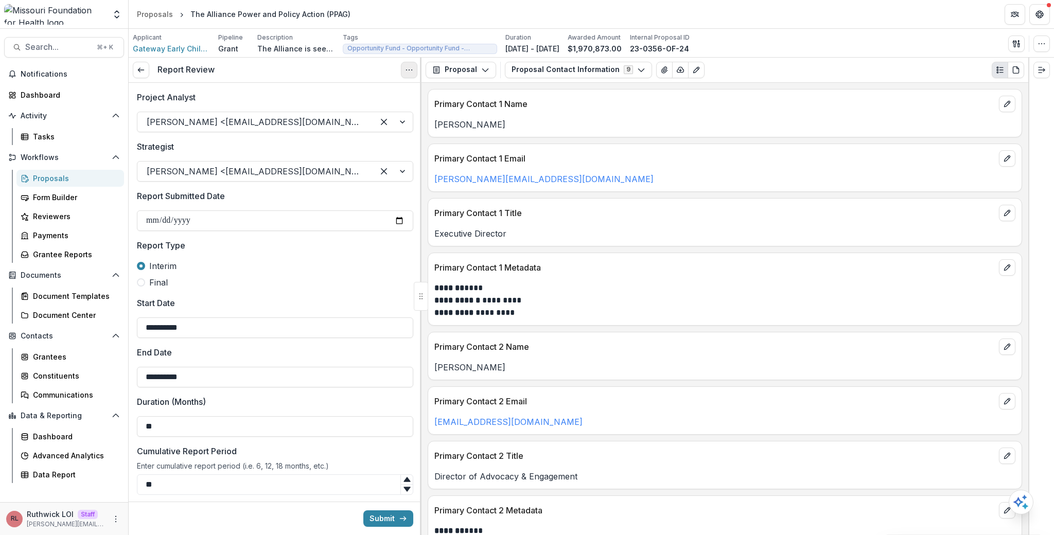
click at [402, 68] on button "Options" at bounding box center [409, 70] width 16 height 16
click at [356, 90] on link "View task" at bounding box center [360, 93] width 110 height 17
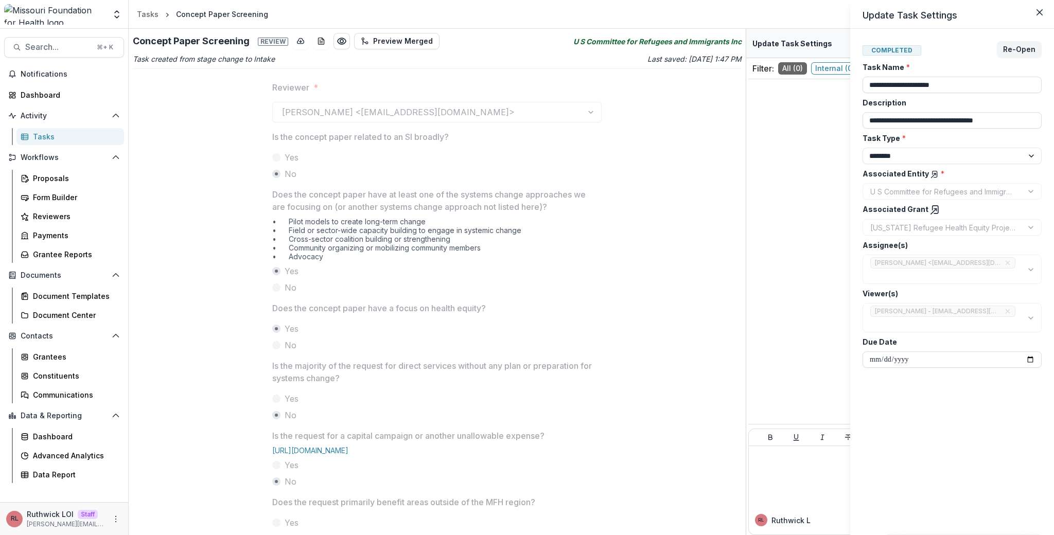
click at [579, 163] on div "**********" at bounding box center [527, 267] width 1054 height 535
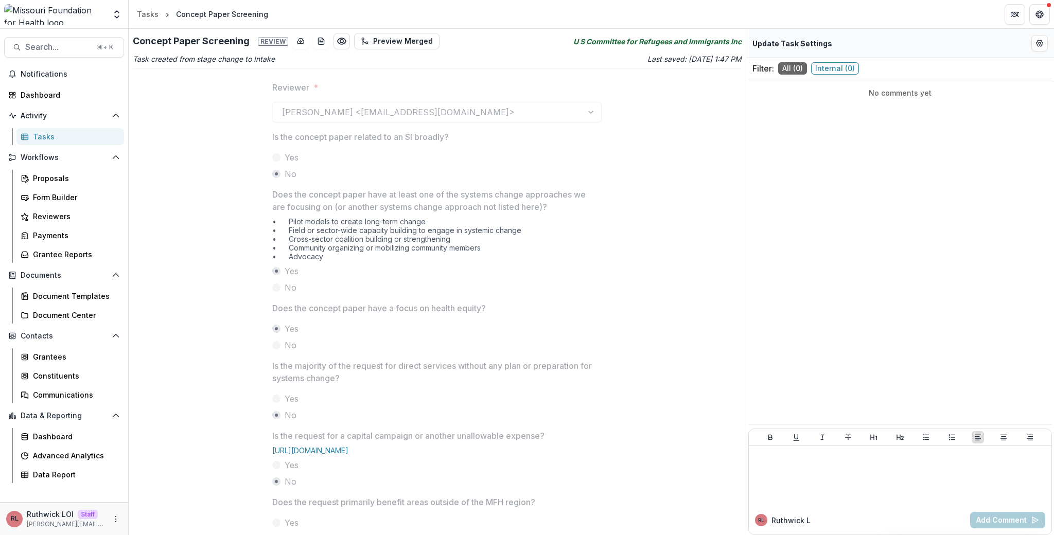
click at [68, 142] on link "Tasks" at bounding box center [70, 136] width 108 height 17
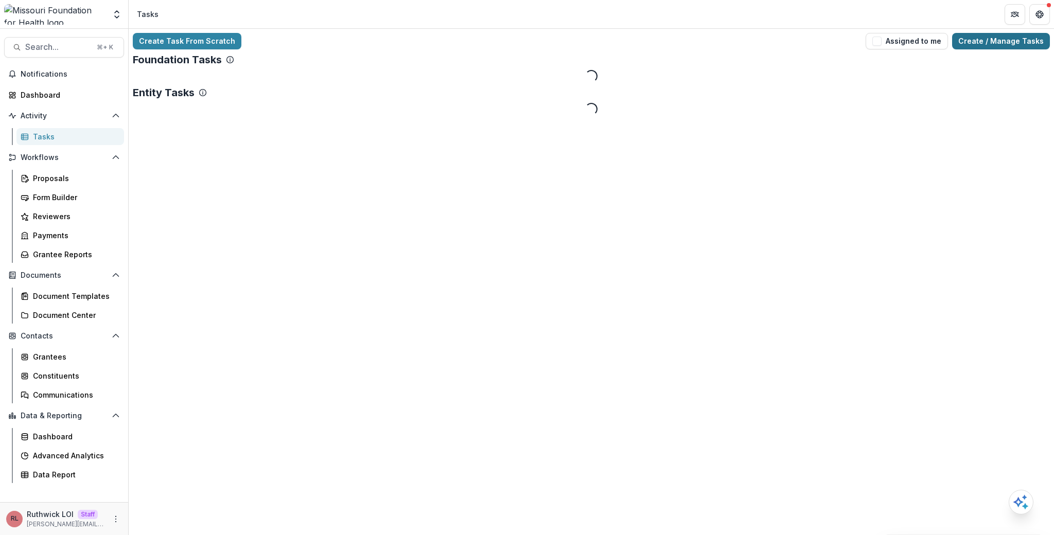
click at [995, 45] on link "Create / Manage Tasks" at bounding box center [1001, 41] width 98 height 16
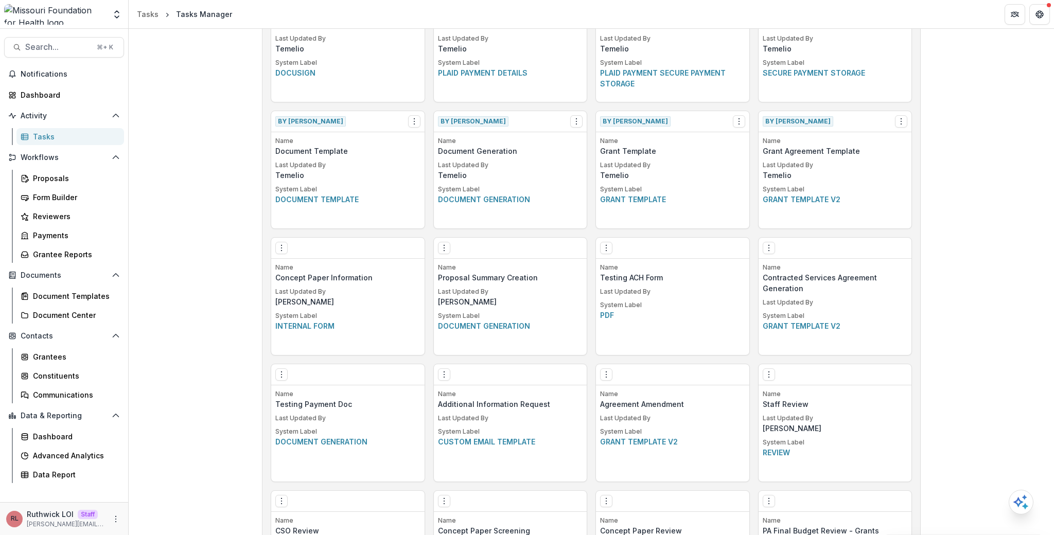
scroll to position [952, 0]
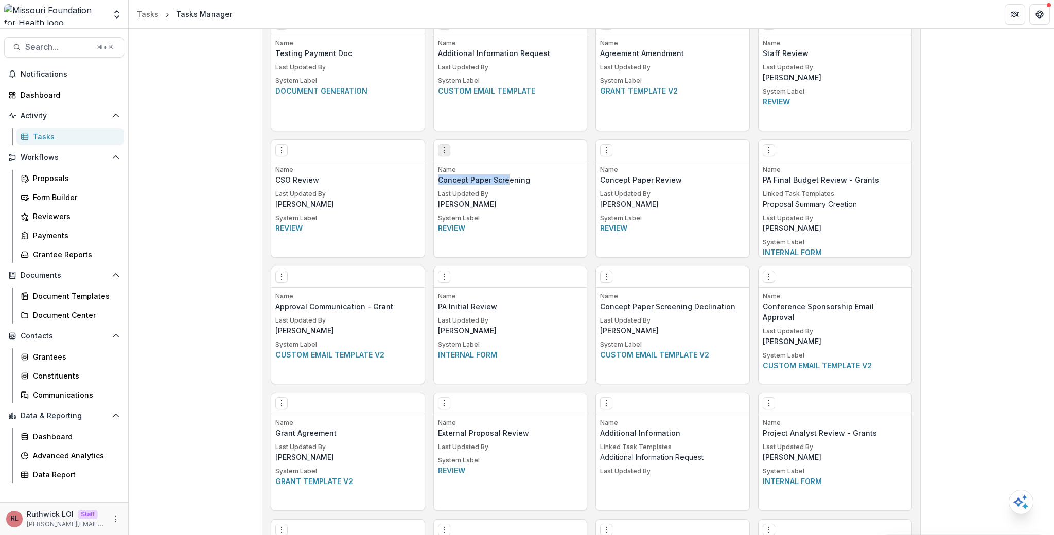
click at [443, 151] on icon "Options" at bounding box center [444, 150] width 8 height 8
click at [462, 172] on link "Edit" at bounding box center [502, 171] width 126 height 17
